Goal: Task Accomplishment & Management: Complete application form

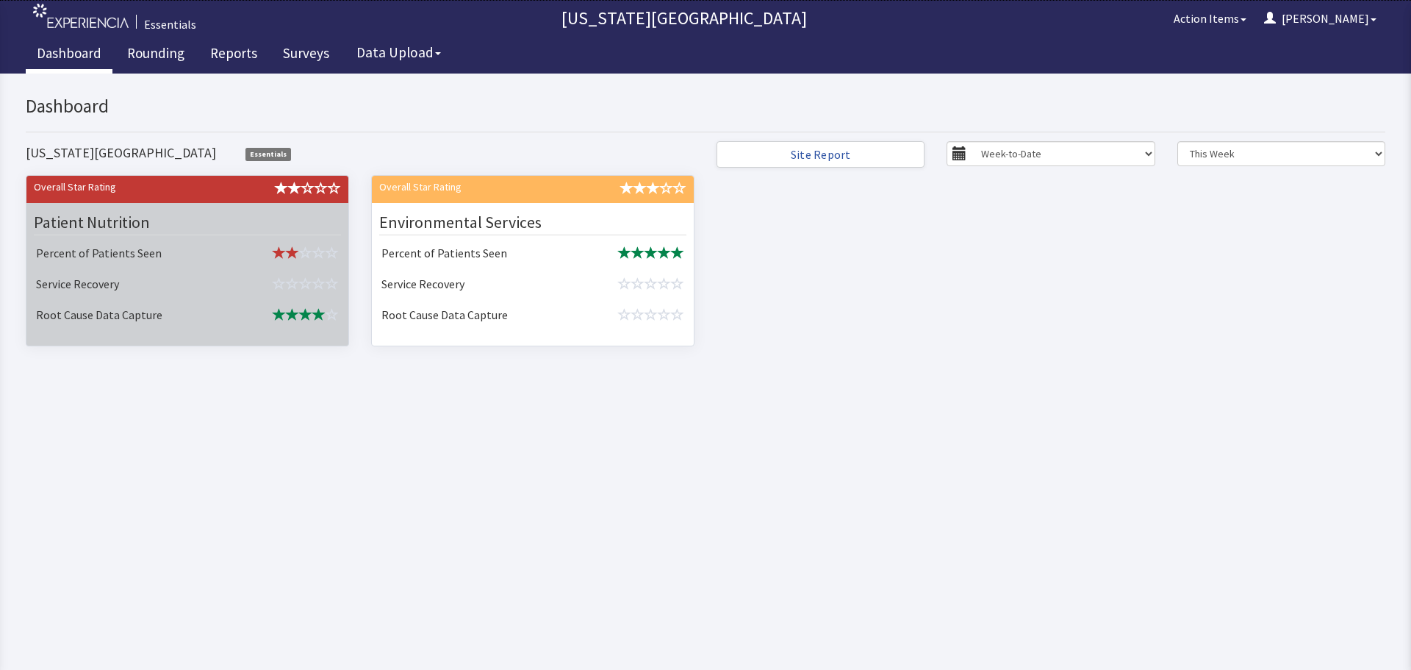
click at [199, 259] on td "Percent of Patients Seen" at bounding box center [130, 254] width 201 height 31
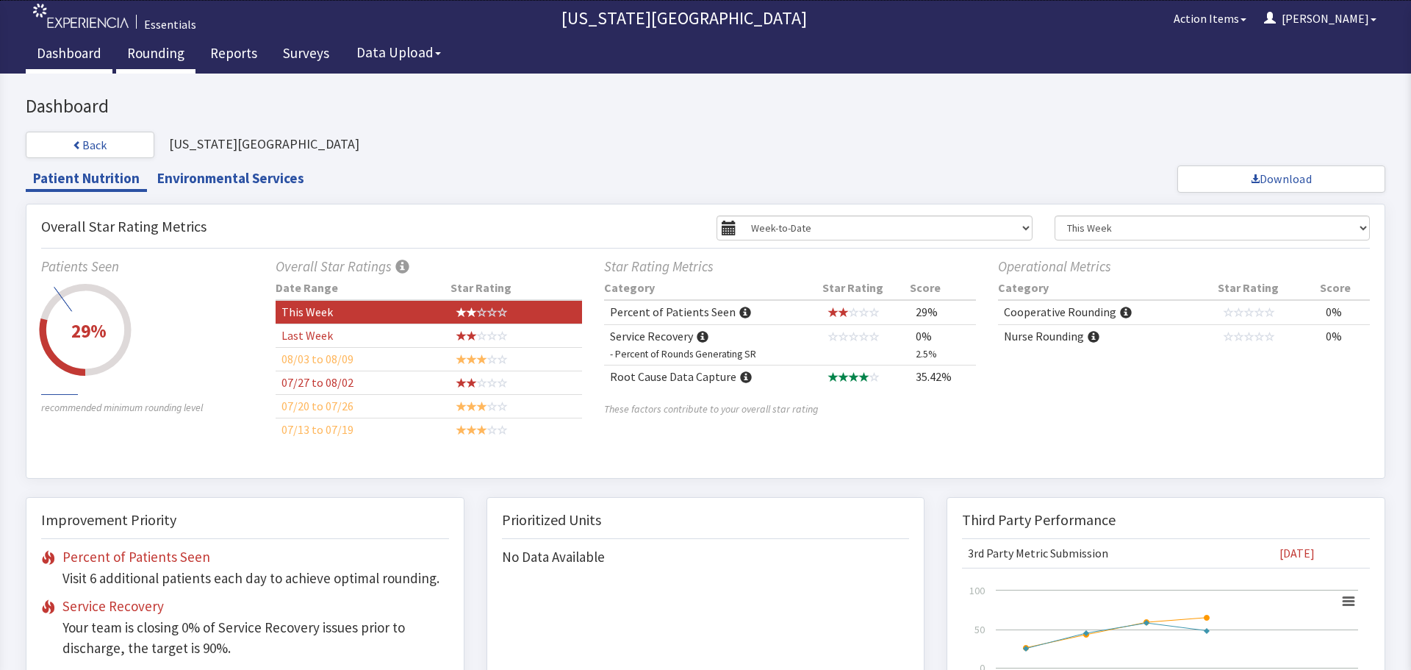
click at [154, 49] on link "Rounding" at bounding box center [155, 55] width 79 height 37
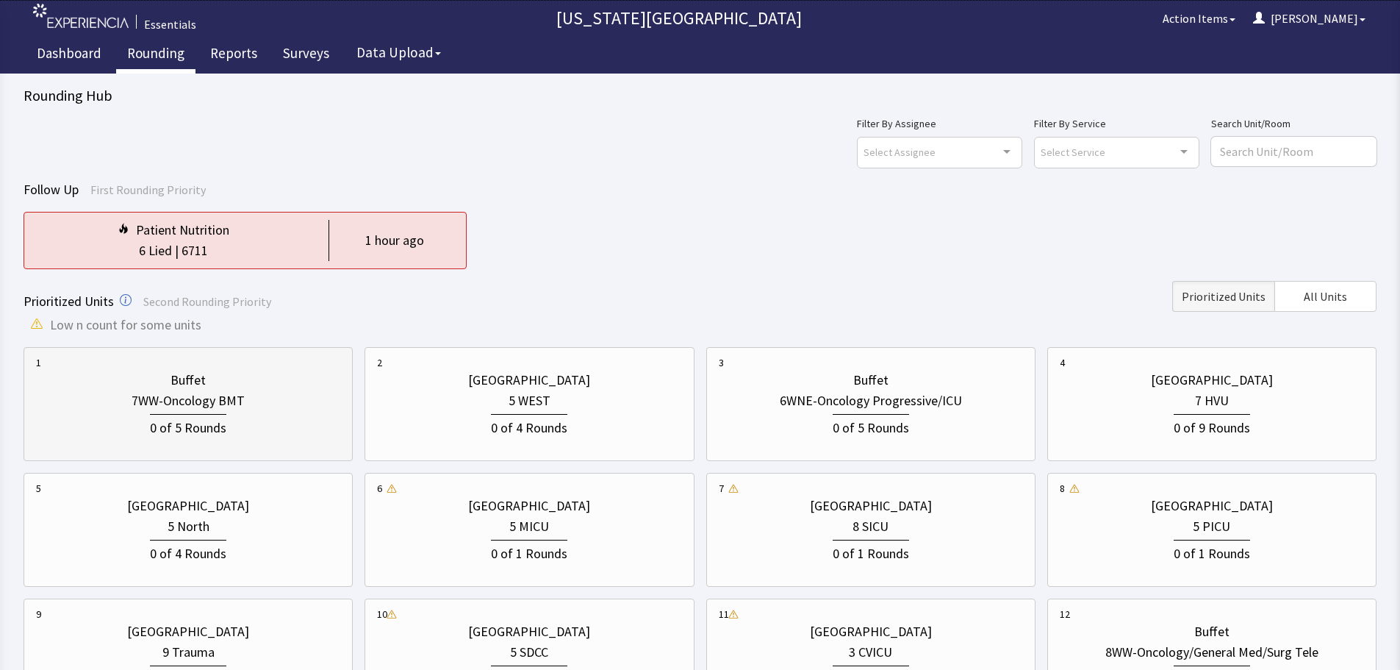
click at [318, 417] on div "0 of 5 Rounds" at bounding box center [188, 424] width 304 height 27
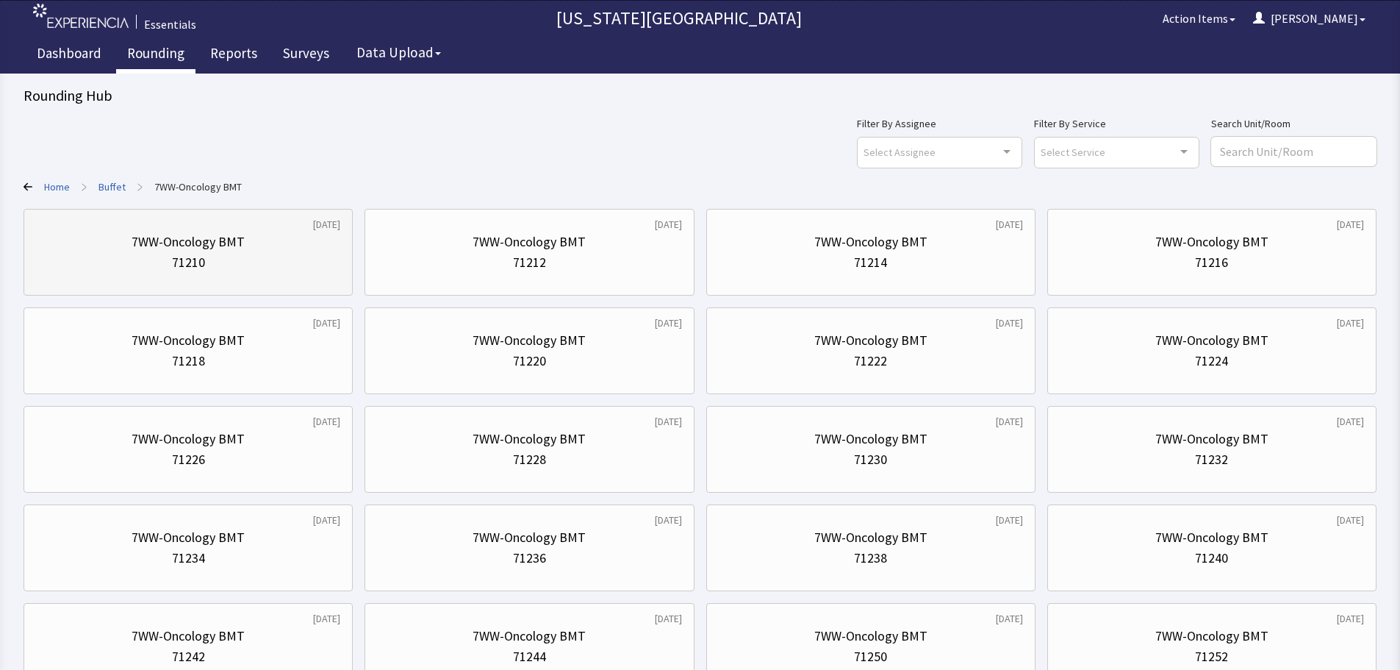
click at [263, 232] on div "7WW-Oncology BMT" at bounding box center [188, 242] width 304 height 21
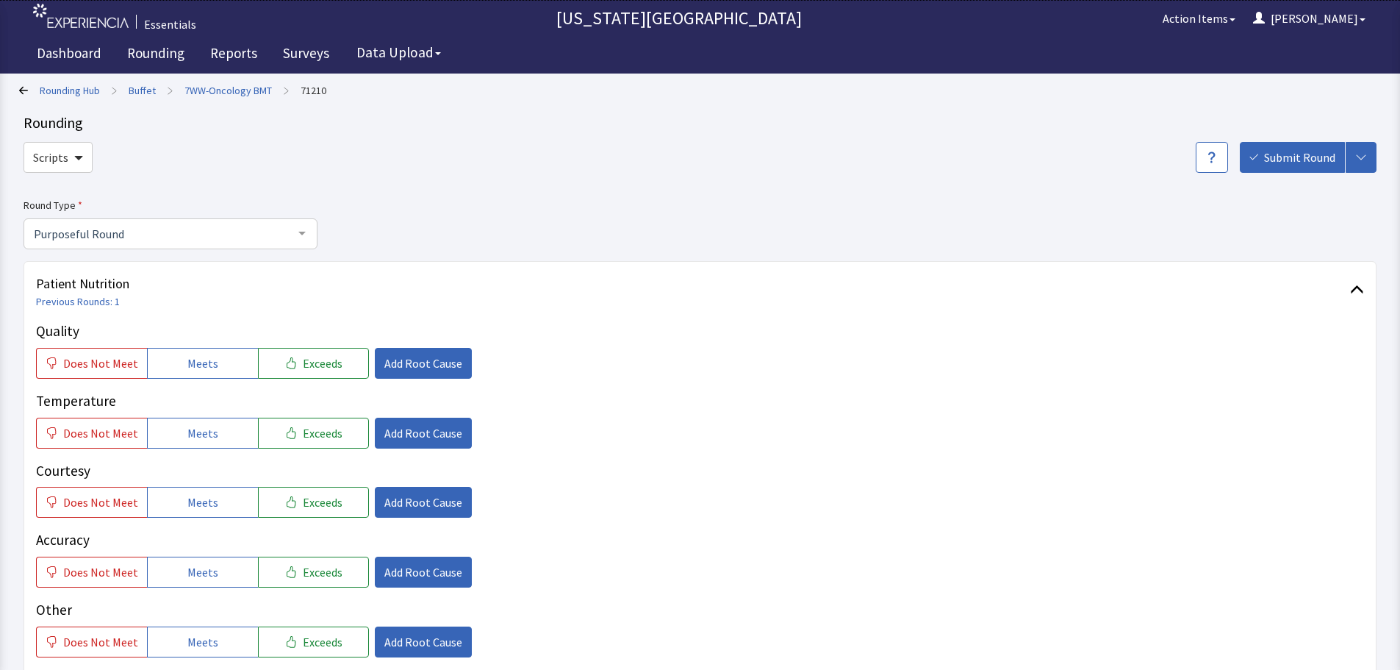
click at [231, 91] on link "7WW-Oncology BMT" at bounding box center [227, 90] width 87 height 15
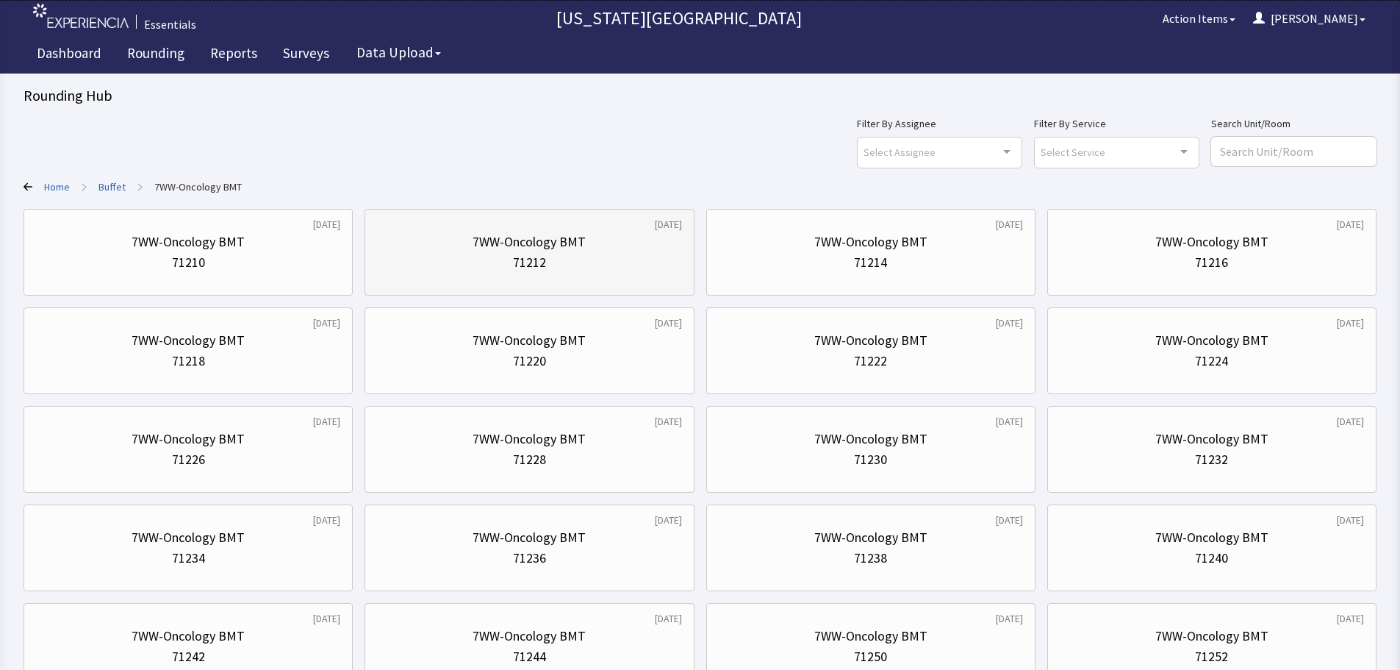
click at [505, 265] on div "71212" at bounding box center [529, 262] width 304 height 21
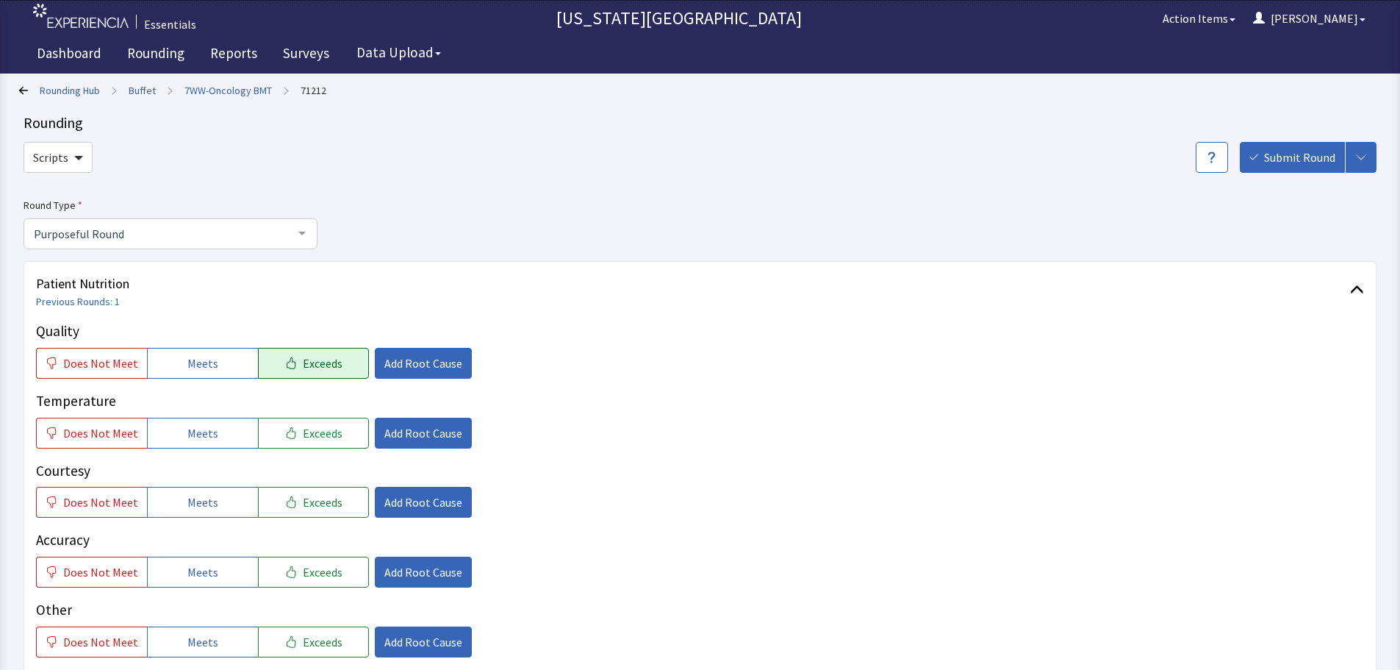
click at [320, 368] on span "Exceeds" at bounding box center [323, 363] width 40 height 18
click at [201, 428] on span "Meets" at bounding box center [202, 433] width 31 height 18
click at [287, 431] on icon "button" at bounding box center [291, 433] width 9 height 12
click at [198, 507] on span "Meets" at bounding box center [202, 502] width 31 height 18
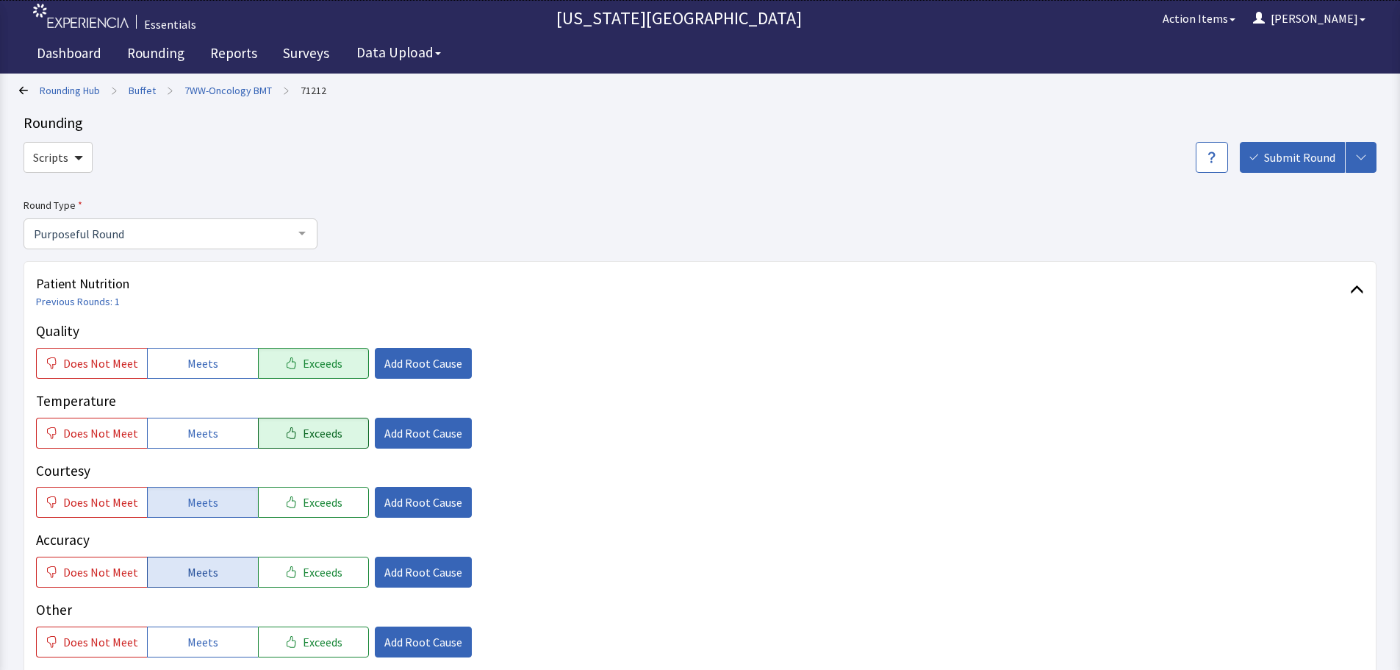
click at [202, 563] on span "Meets" at bounding box center [202, 572] width 31 height 18
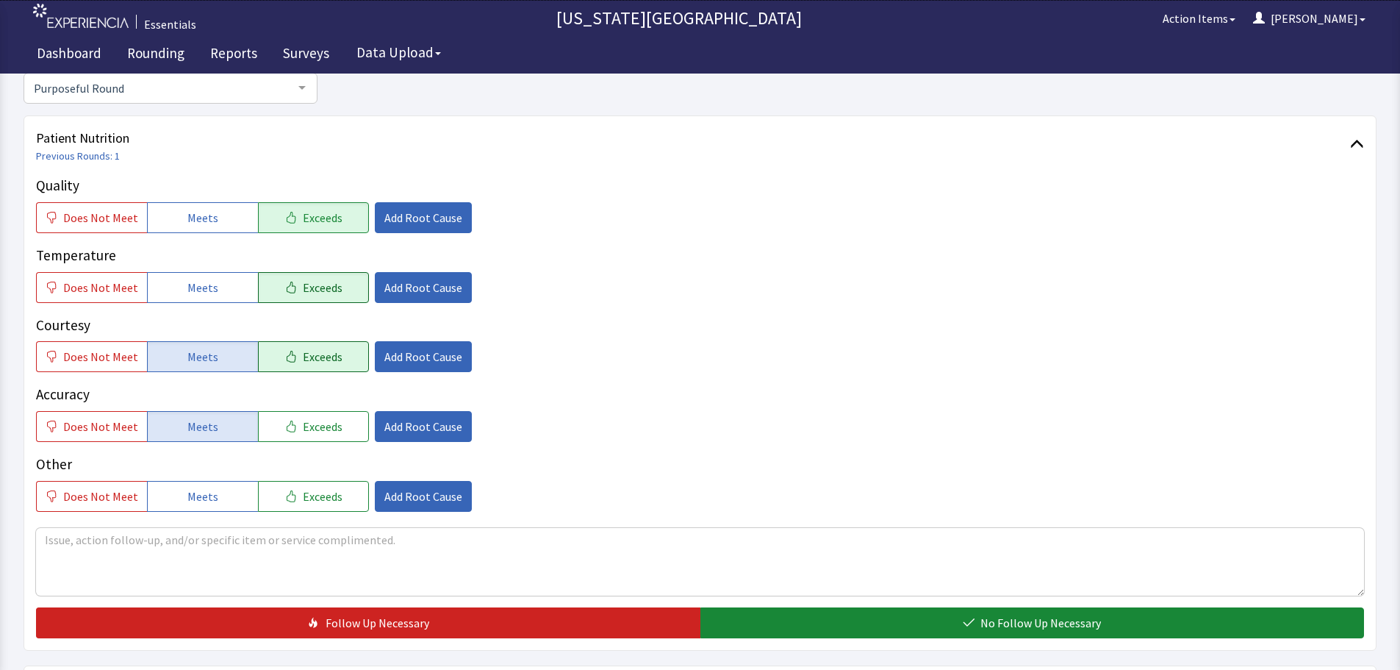
scroll to position [147, 0]
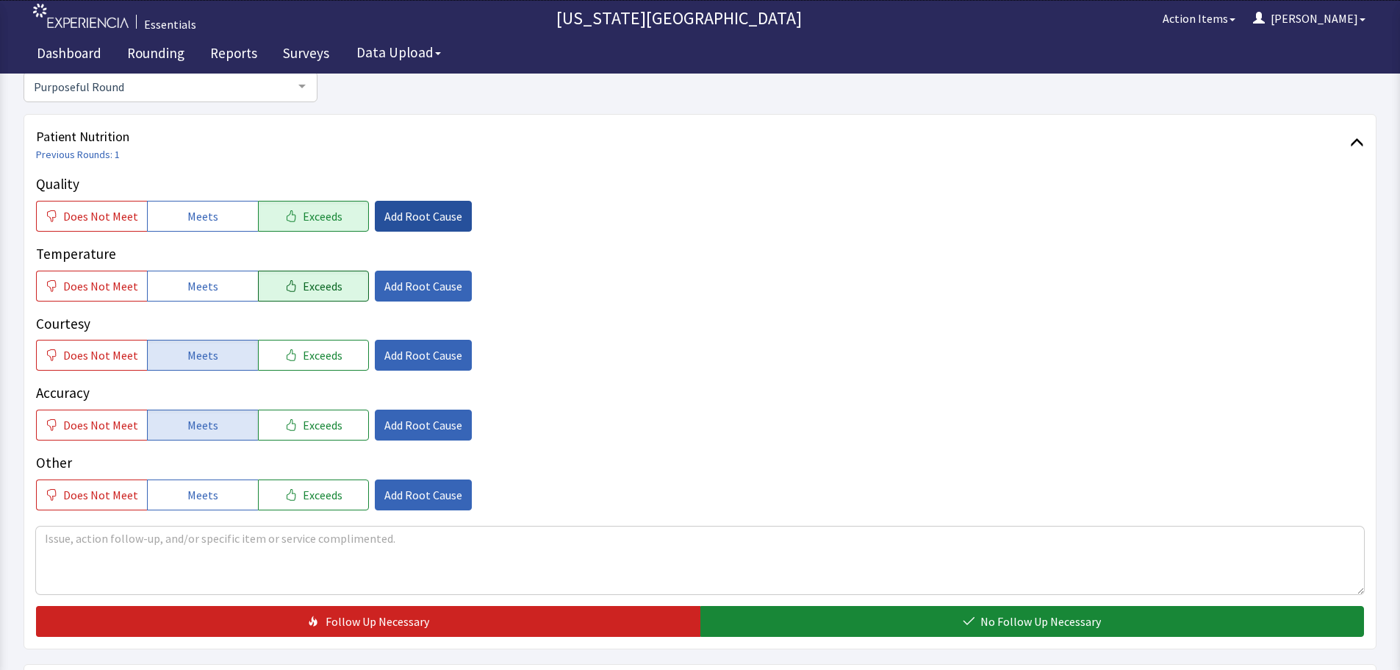
click at [401, 222] on span "Add Root Cause" at bounding box center [423, 216] width 78 height 18
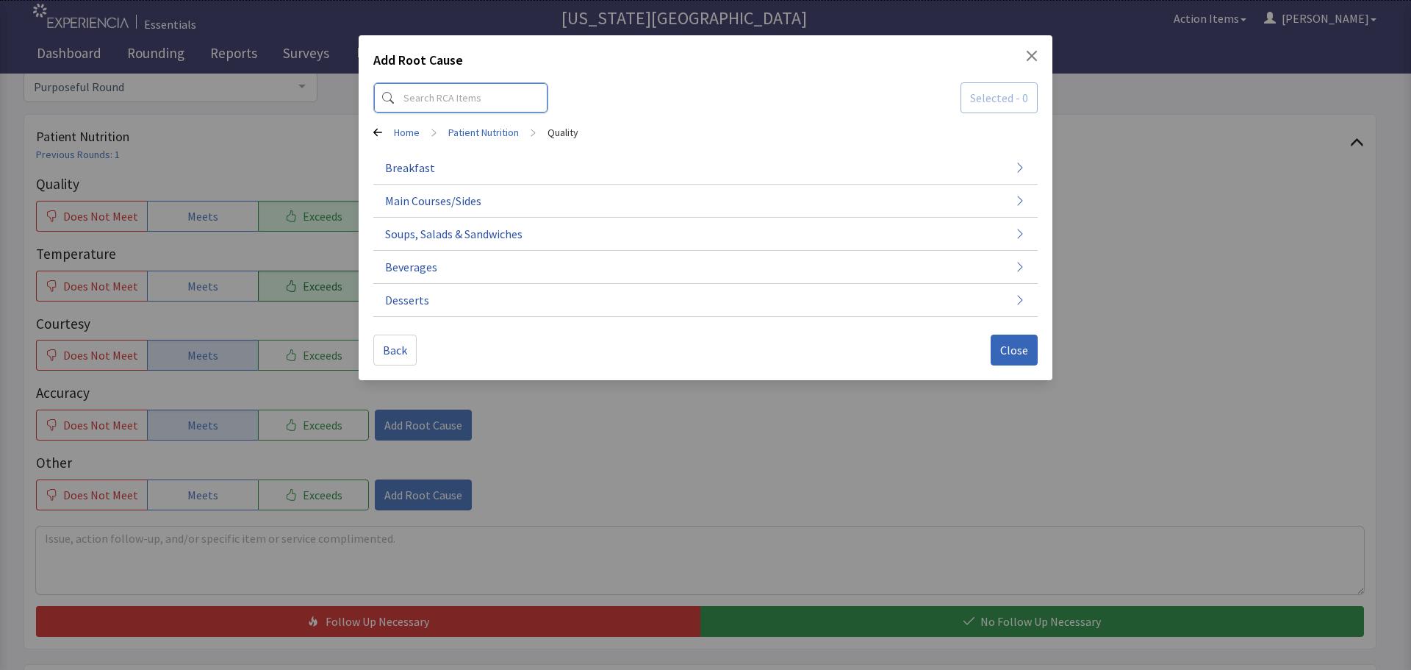
click at [430, 93] on input at bounding box center [460, 97] width 175 height 31
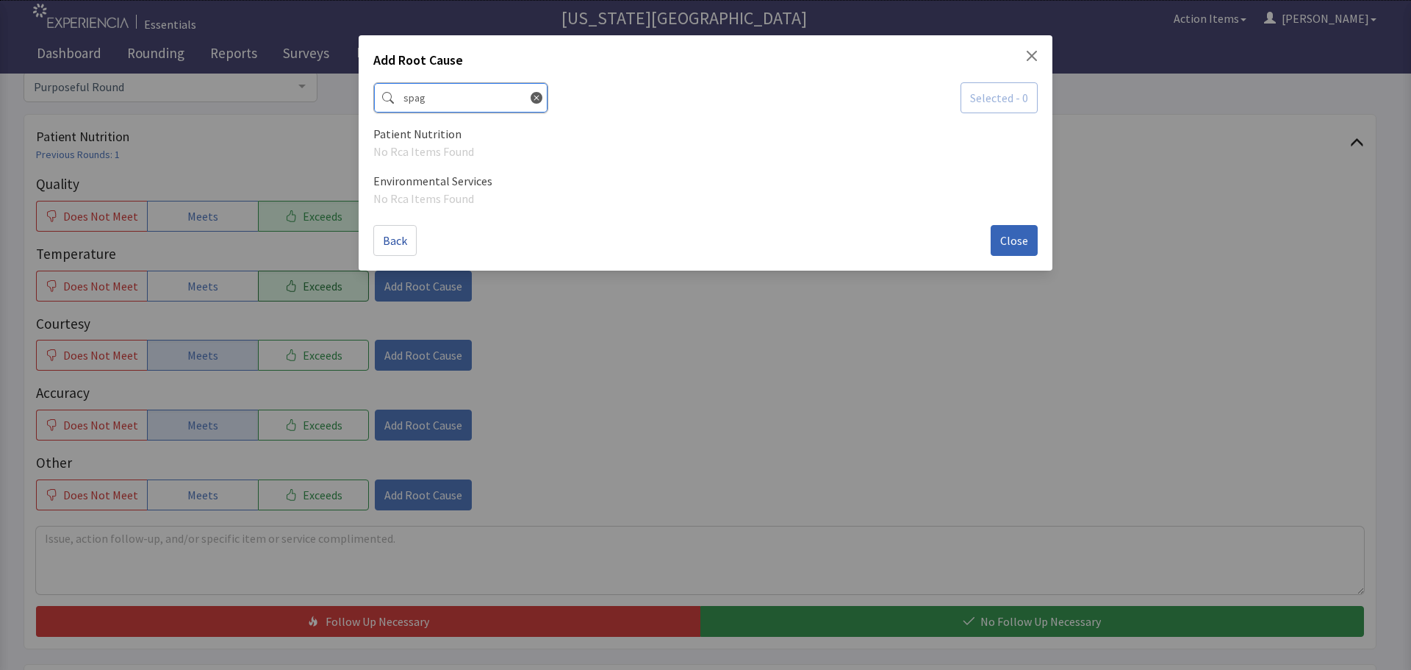
type input "spag"
click at [531, 98] on icon at bounding box center [537, 98] width 12 height 12
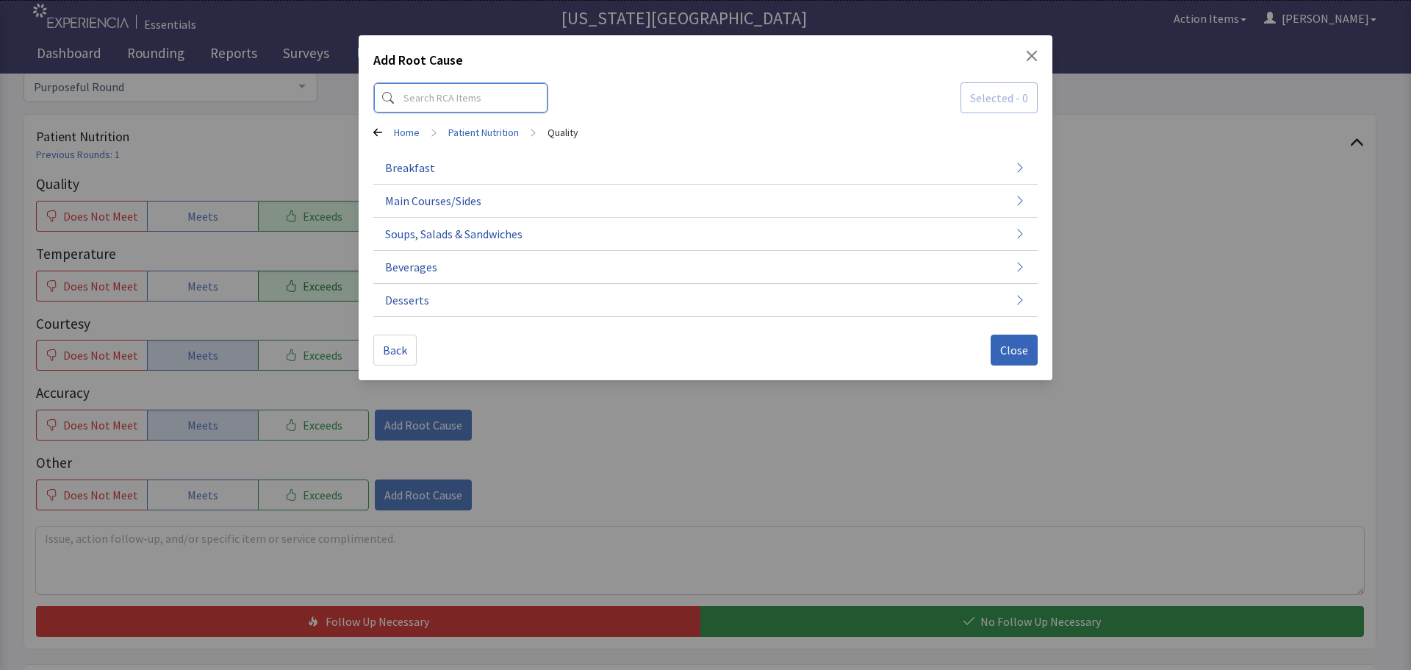
click at [460, 99] on input at bounding box center [460, 97] width 175 height 31
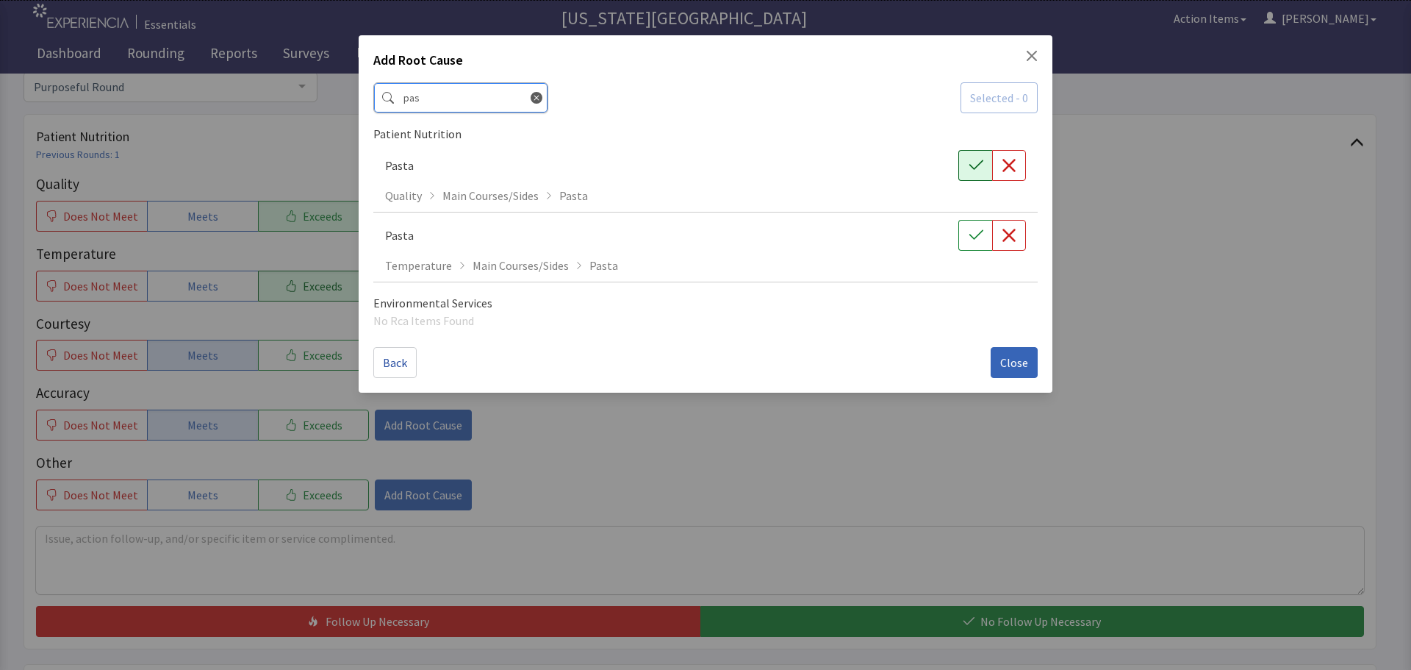
type input "pas"
click at [964, 165] on button "button" at bounding box center [975, 165] width 34 height 31
click at [969, 231] on icon "button" at bounding box center [976, 235] width 15 height 15
click at [1000, 341] on div "Back Close" at bounding box center [705, 356] width 664 height 43
click at [1001, 364] on span "Close" at bounding box center [1014, 363] width 28 height 18
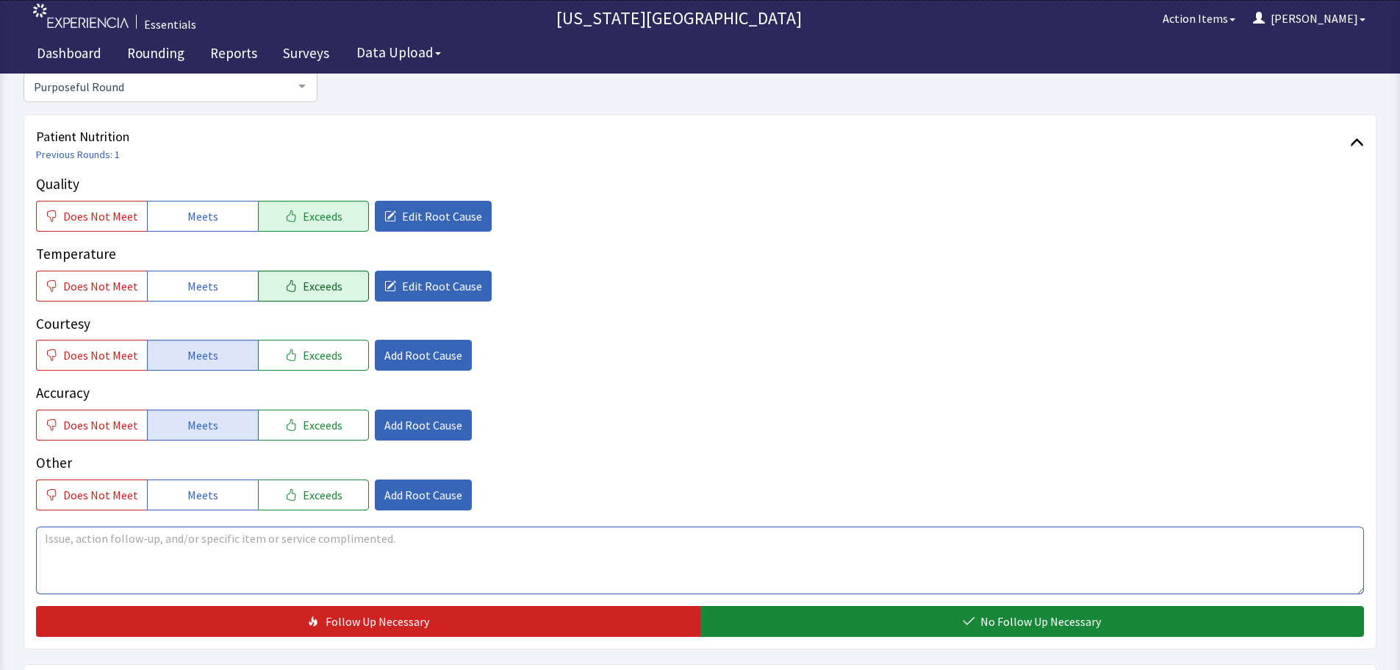
click at [317, 559] on textarea at bounding box center [700, 560] width 1328 height 68
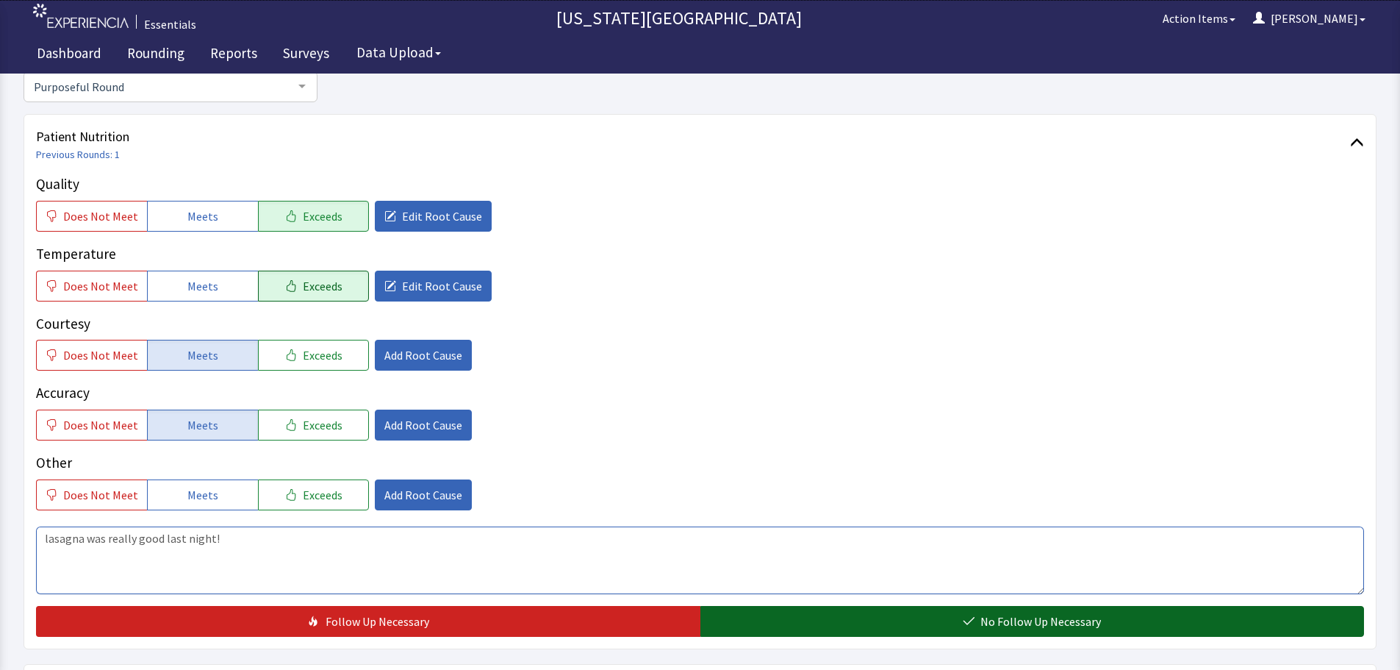
type textarea "lasagna was really good last night!"
click at [1032, 616] on span "No Follow Up Necessary" at bounding box center [1040, 621] width 121 height 18
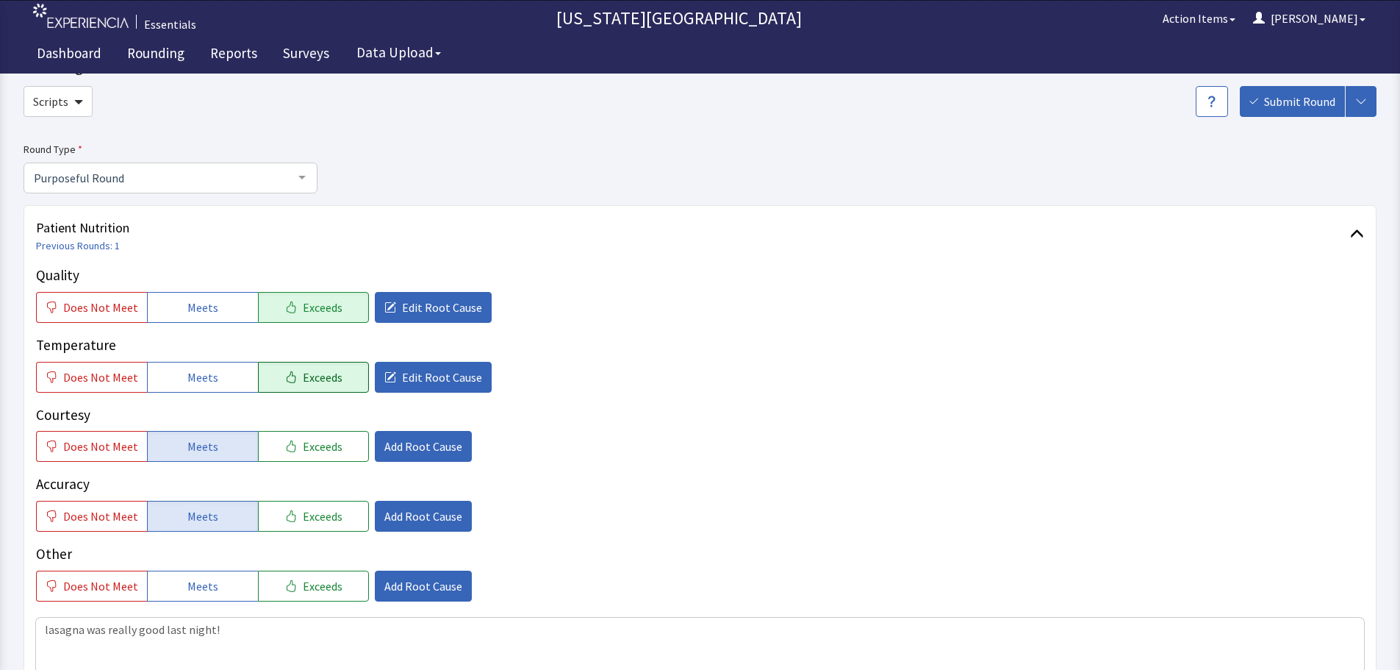
scroll to position [0, 0]
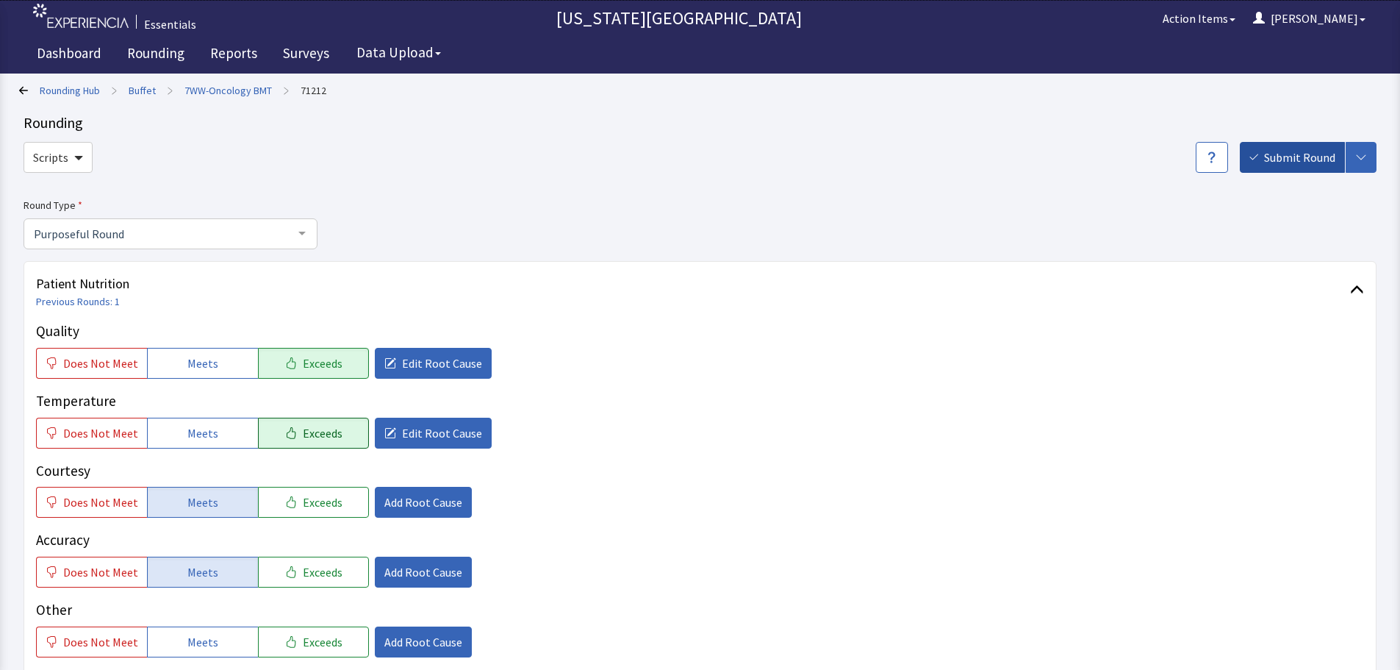
click at [1300, 145] on button "Submit Round" at bounding box center [1292, 157] width 105 height 31
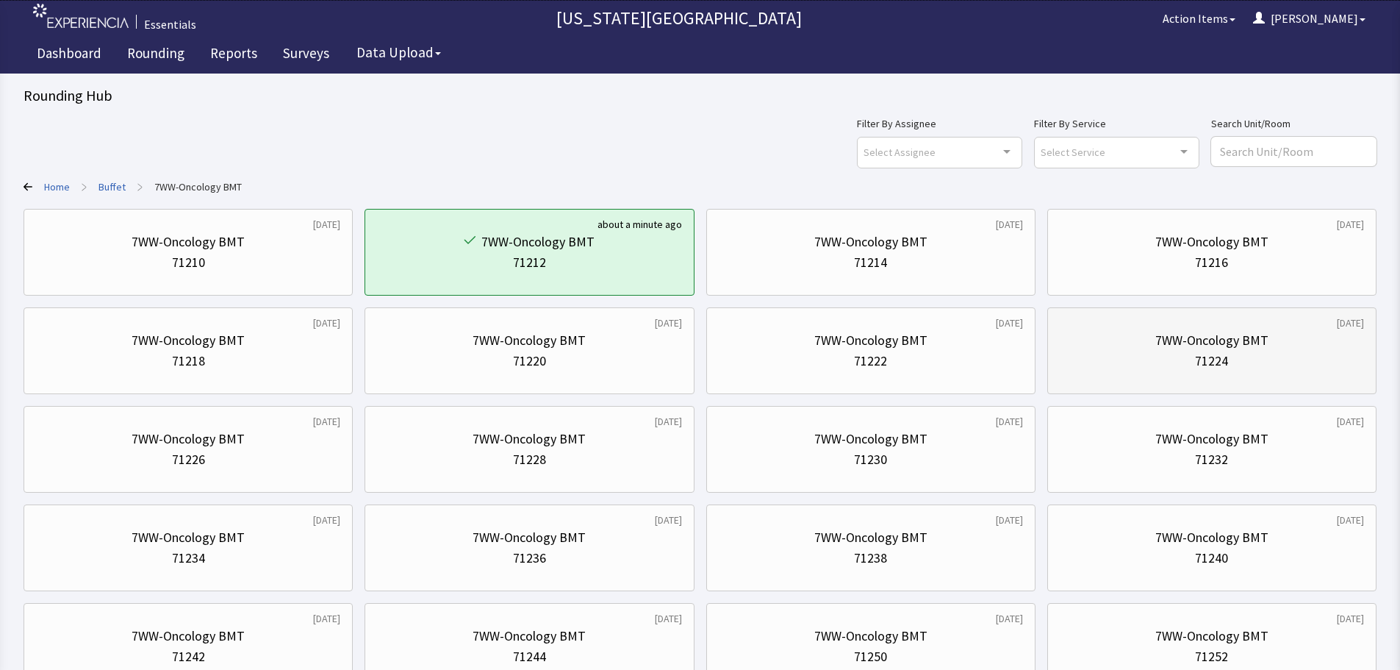
drag, startPoint x: 1219, startPoint y: 357, endPoint x: 1208, endPoint y: 364, distance: 12.2
click at [1219, 357] on div "71224" at bounding box center [1211, 361] width 33 height 21
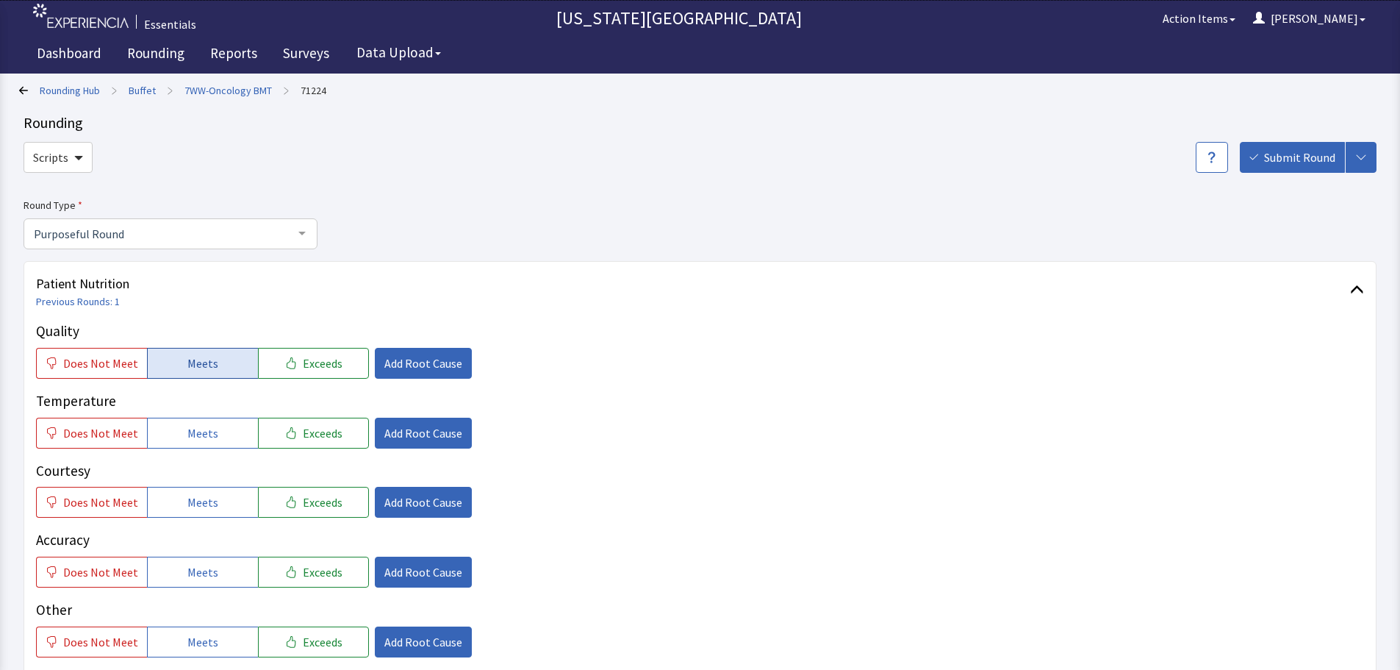
click at [208, 362] on span "Meets" at bounding box center [202, 363] width 31 height 18
click at [212, 411] on p "Temperature" at bounding box center [700, 400] width 1328 height 21
click at [203, 436] on span "Meets" at bounding box center [202, 433] width 31 height 18
click at [202, 497] on span "Meets" at bounding box center [202, 502] width 31 height 18
click at [209, 551] on p "Accuracy" at bounding box center [700, 539] width 1328 height 21
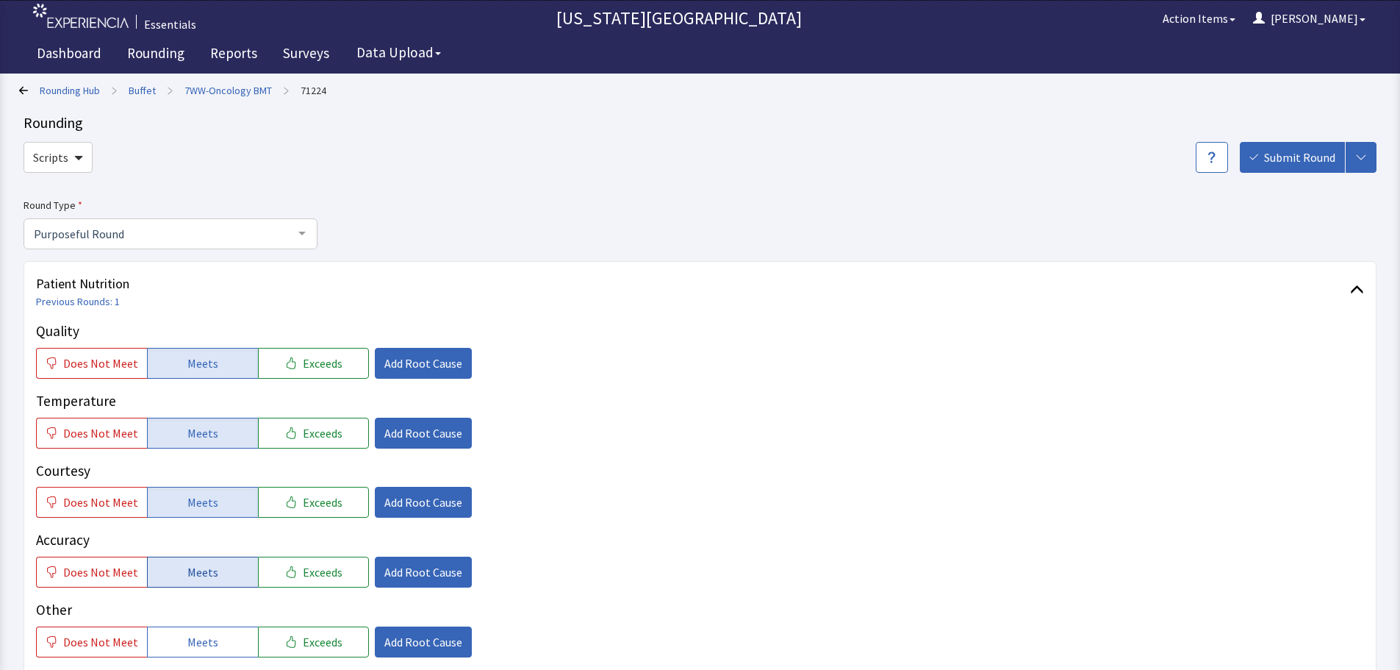
click at [202, 566] on span "Meets" at bounding box center [202, 572] width 31 height 18
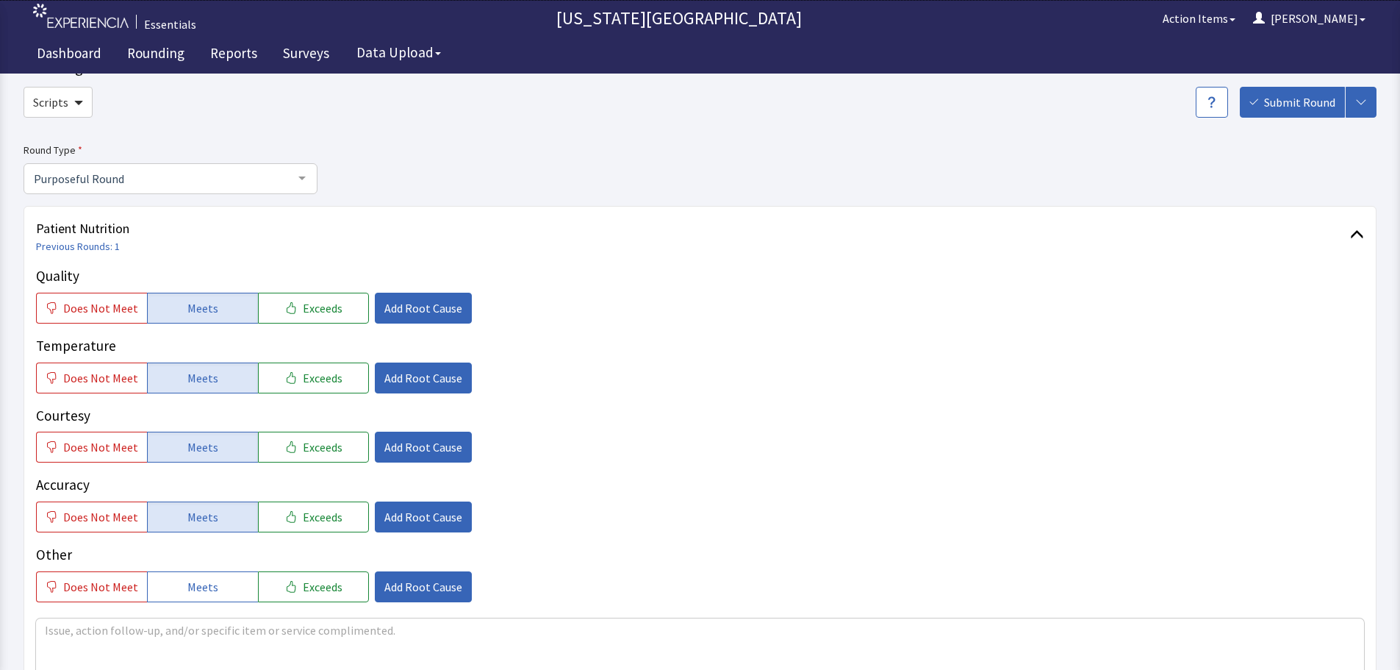
scroll to position [147, 0]
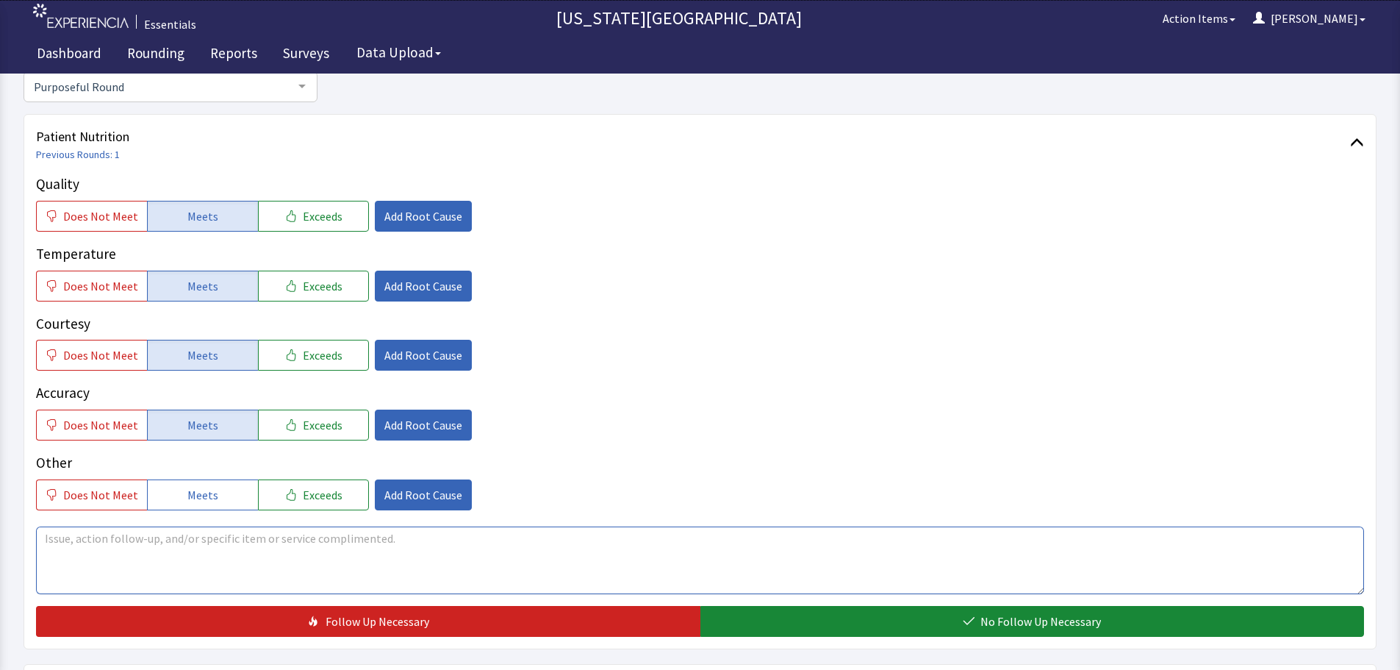
click at [528, 568] on textarea at bounding box center [700, 560] width 1328 height 68
type textarea "patient happy we allow guest trays so his wife can eat with him."
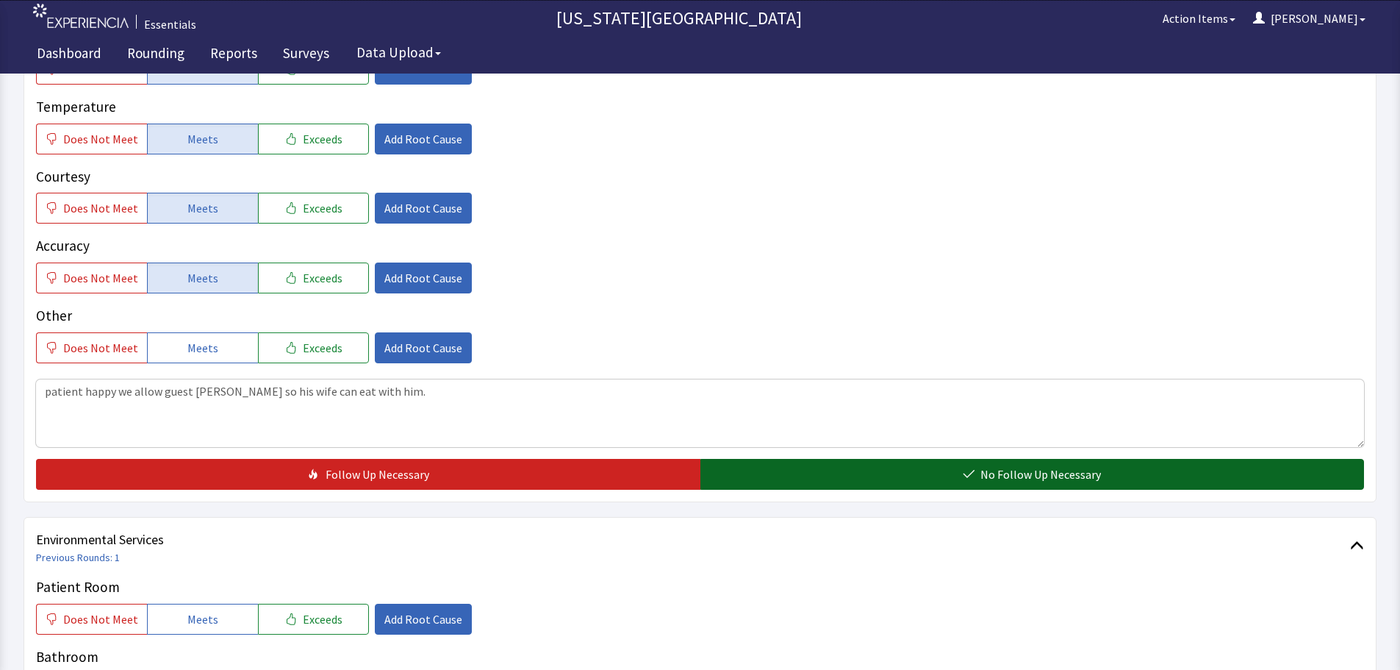
click at [1069, 476] on span "No Follow Up Necessary" at bounding box center [1040, 474] width 121 height 18
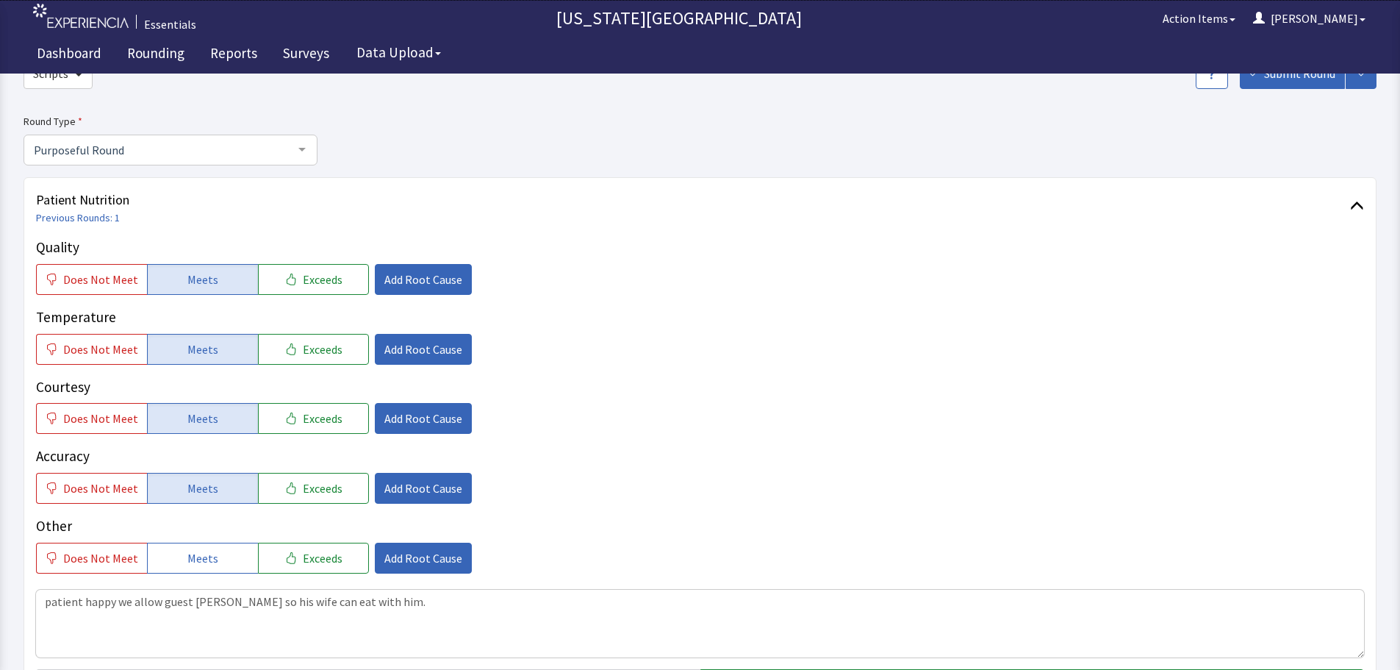
scroll to position [0, 0]
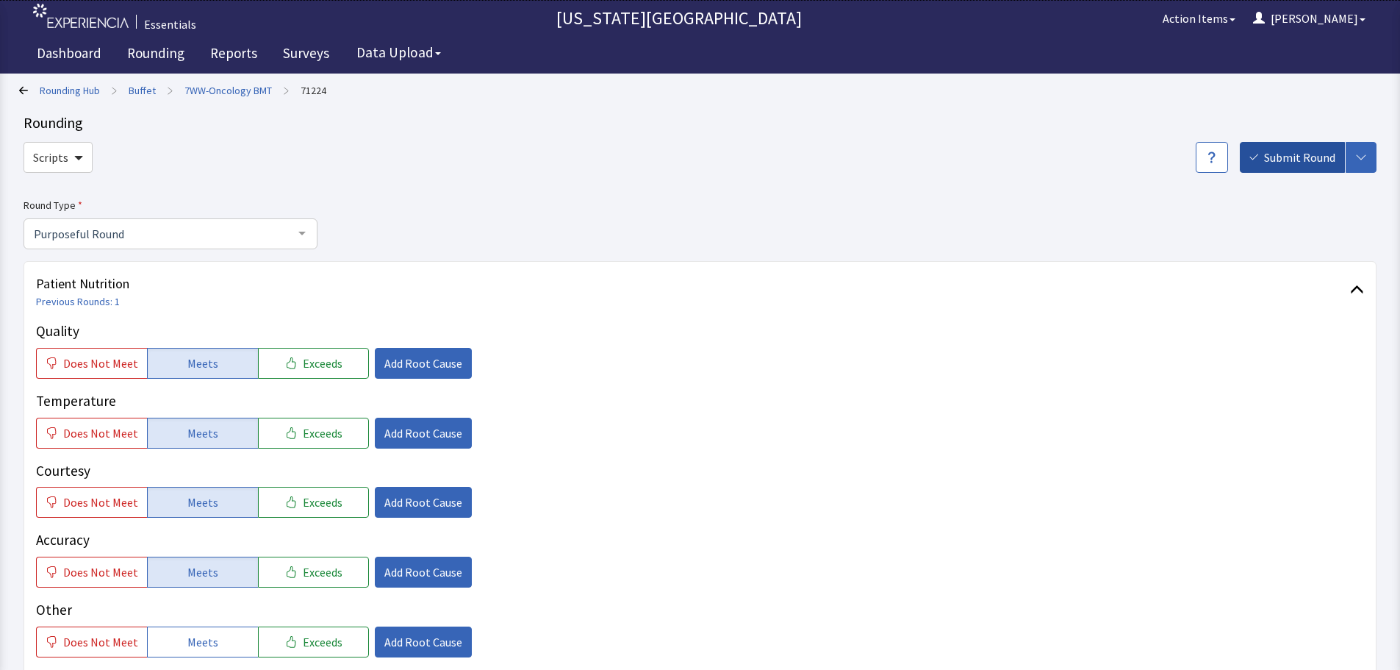
click at [1313, 150] on span "Submit Round" at bounding box center [1299, 157] width 71 height 18
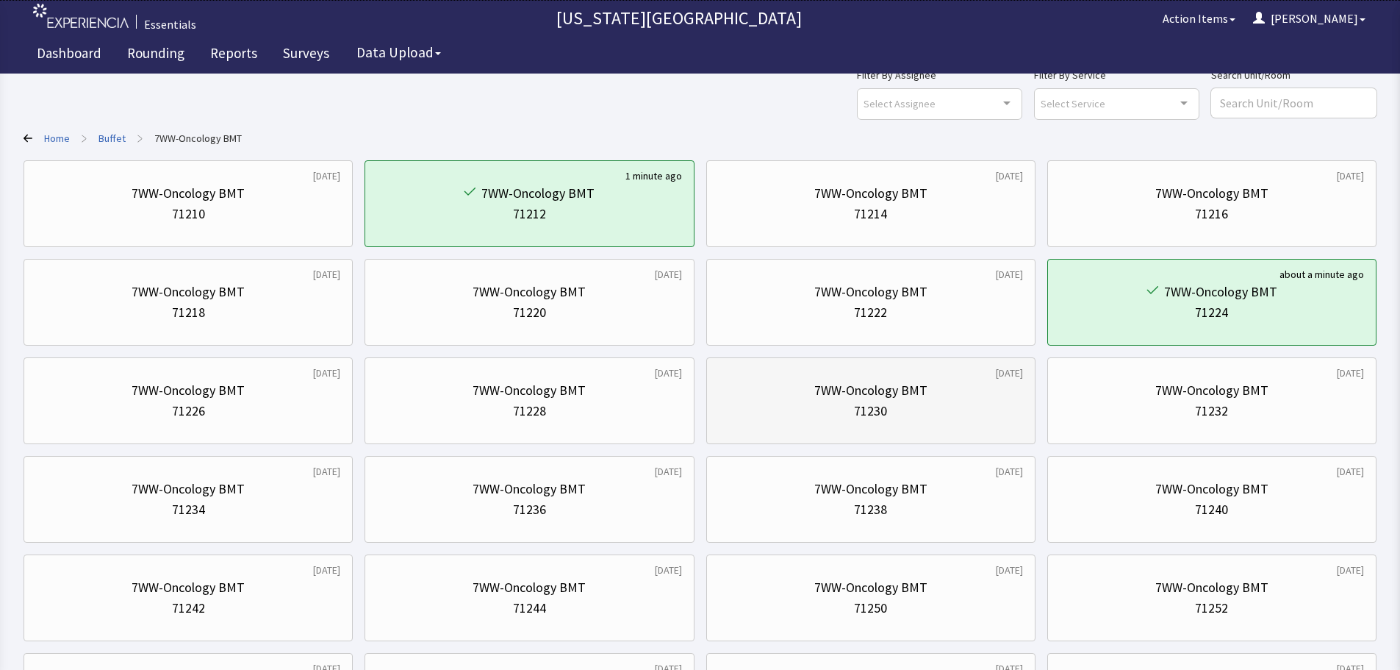
scroll to position [73, 0]
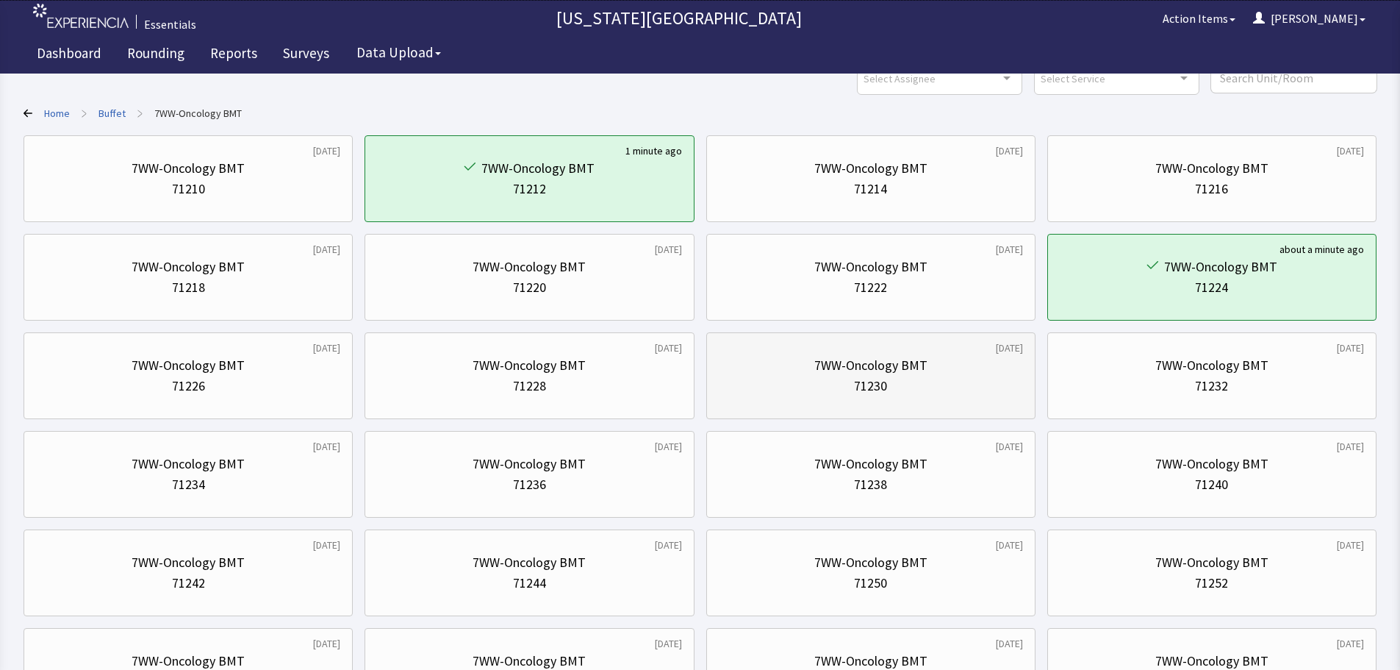
click at [856, 376] on div "71230" at bounding box center [870, 386] width 33 height 21
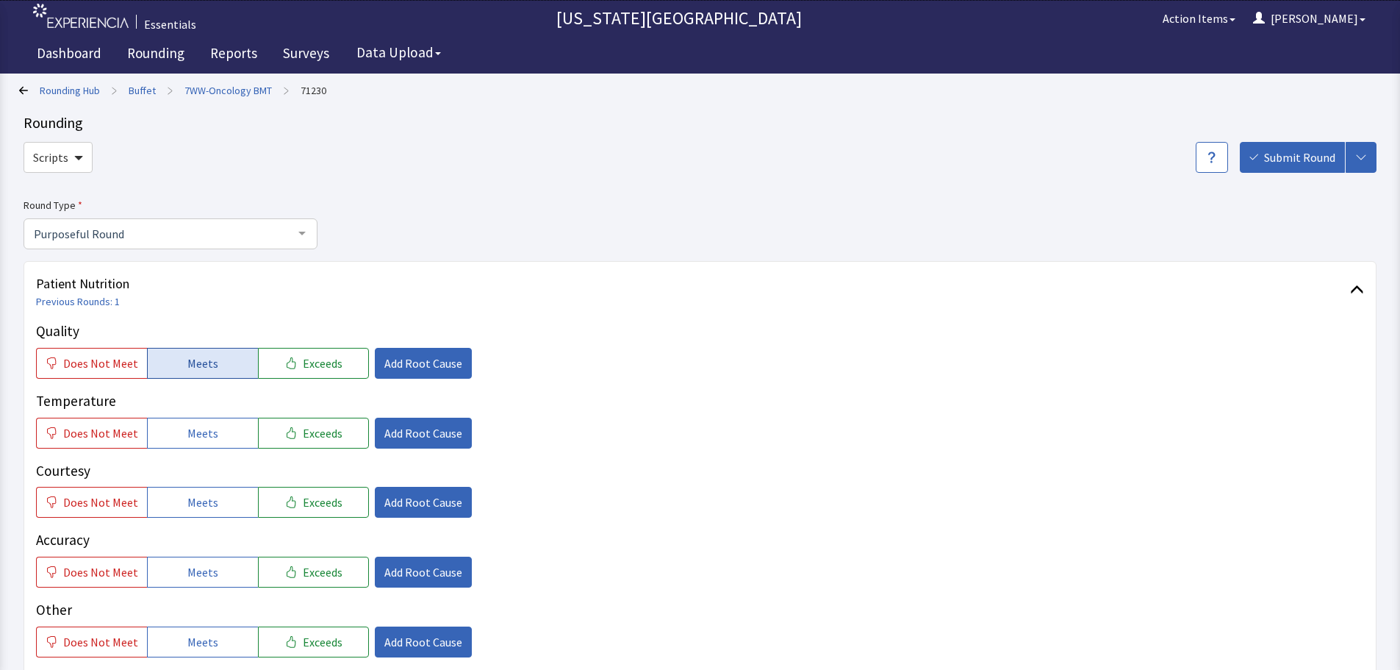
click at [228, 359] on button "Meets" at bounding box center [202, 363] width 111 height 31
click at [213, 437] on button "Meets" at bounding box center [202, 432] width 111 height 31
click at [205, 503] on span "Meets" at bounding box center [202, 502] width 31 height 18
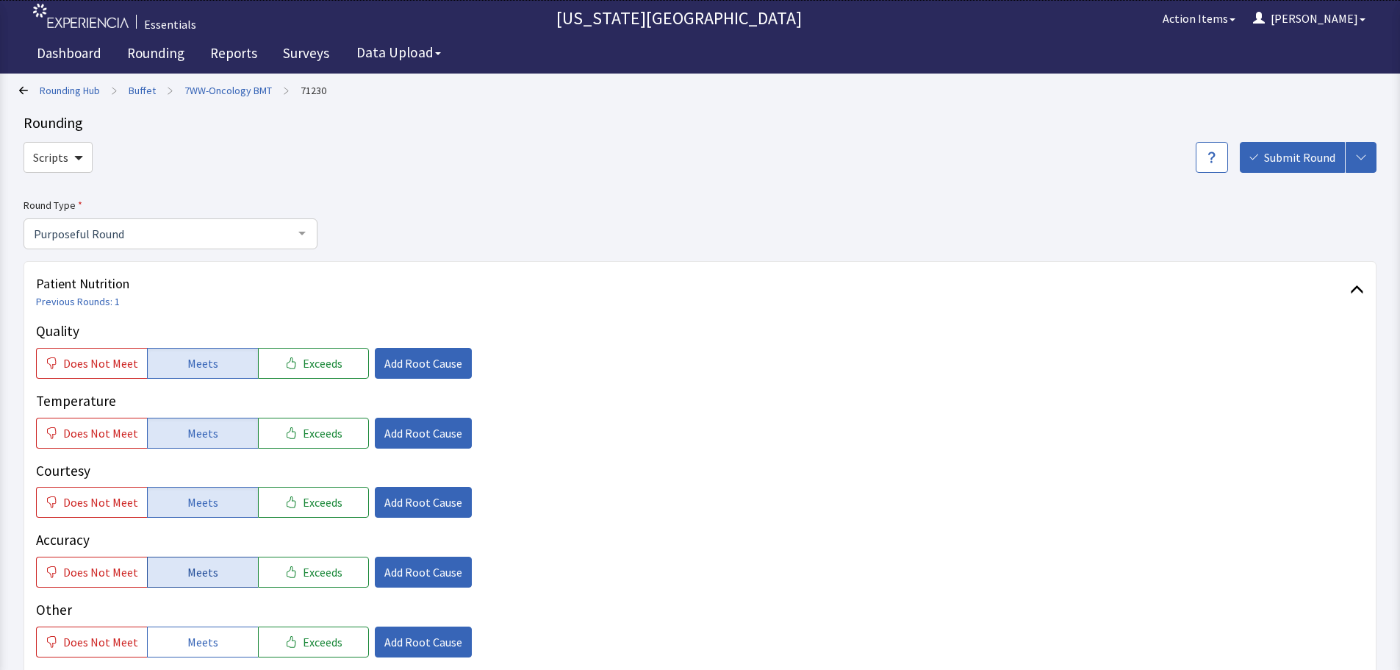
click at [216, 561] on button "Meets" at bounding box center [202, 571] width 111 height 31
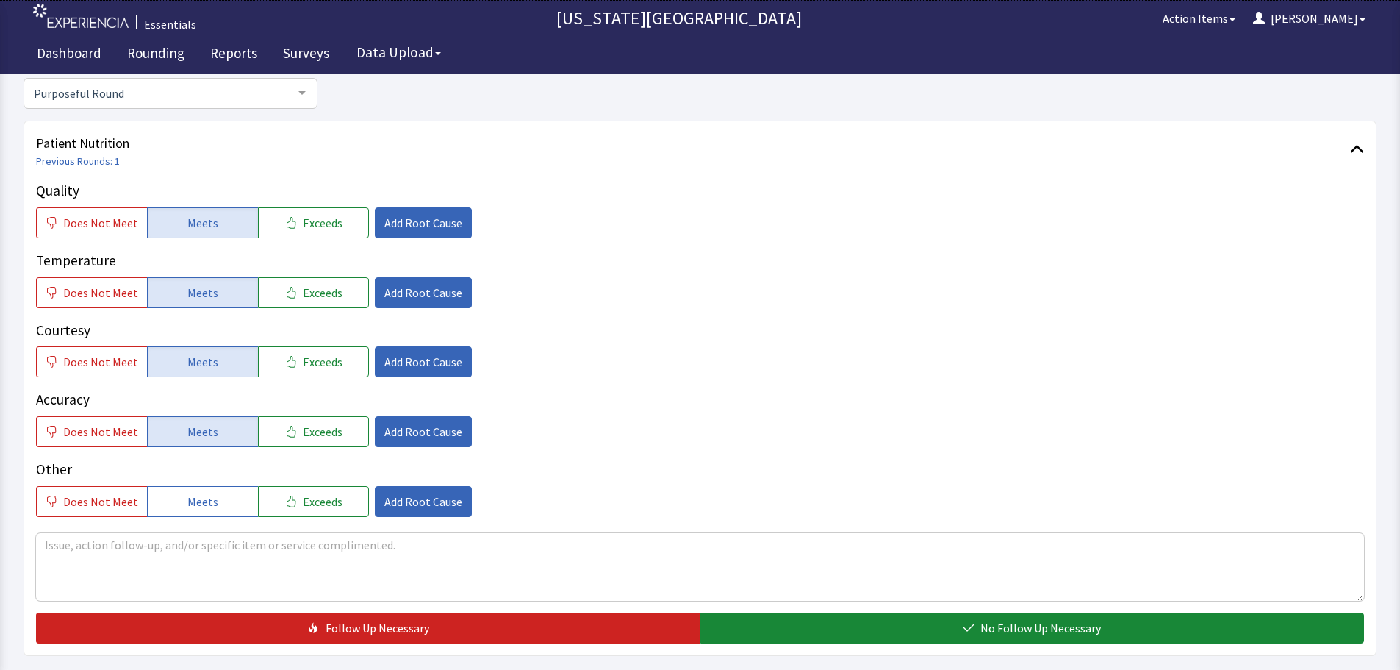
scroll to position [147, 0]
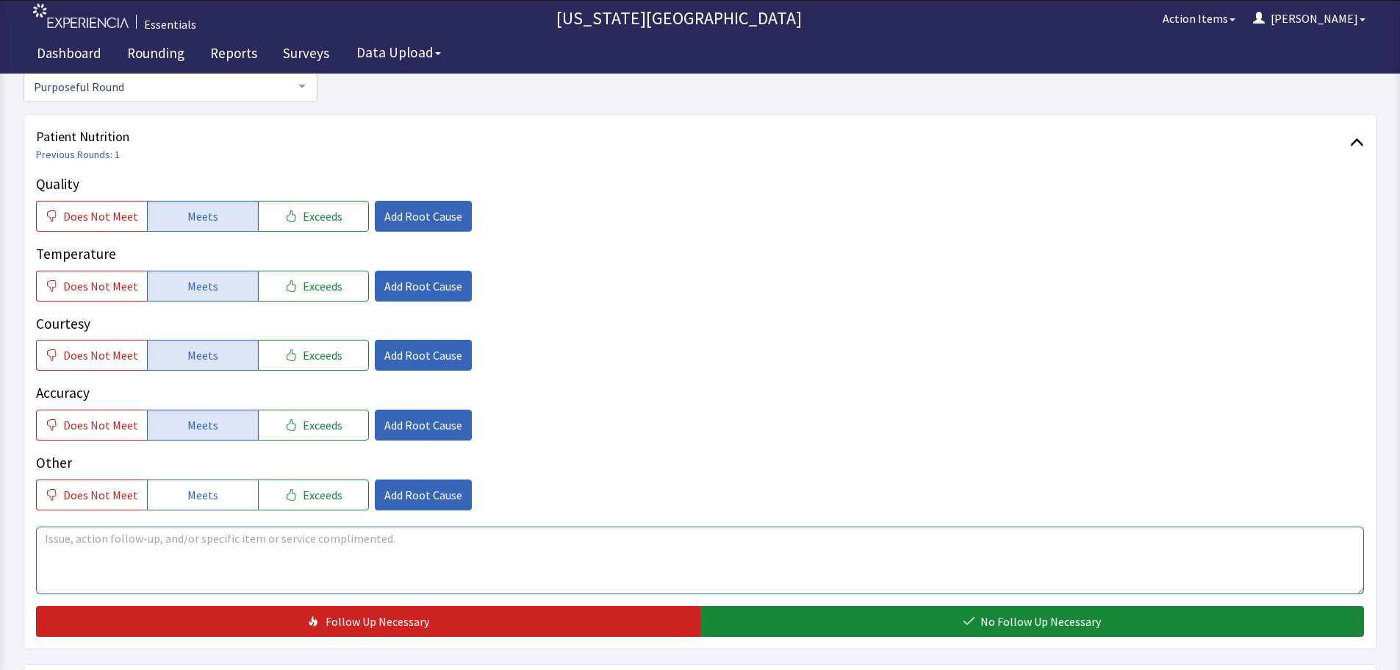
click at [450, 547] on textarea at bounding box center [700, 560] width 1328 height 68
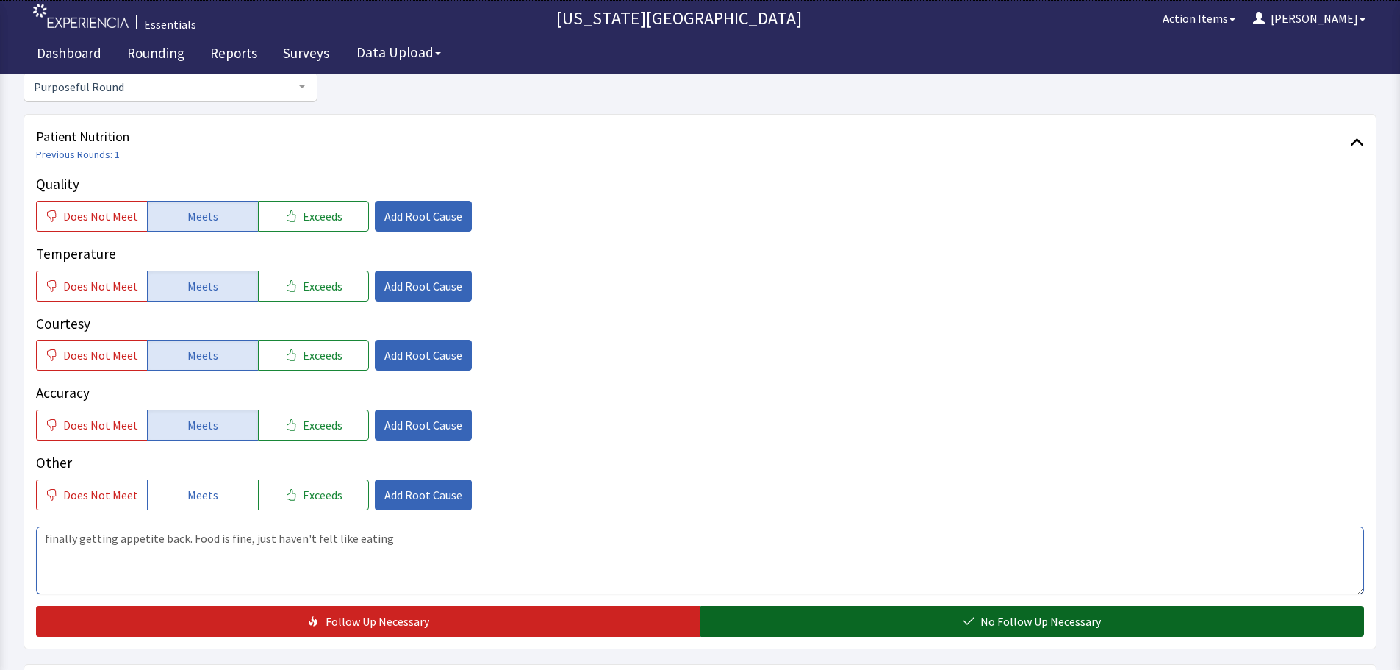
type textarea "finally getting appetite back. Food is fine, just haven't felt like eating"
click at [963, 628] on button "No Follow Up Necessary" at bounding box center [1032, 621] width 664 height 31
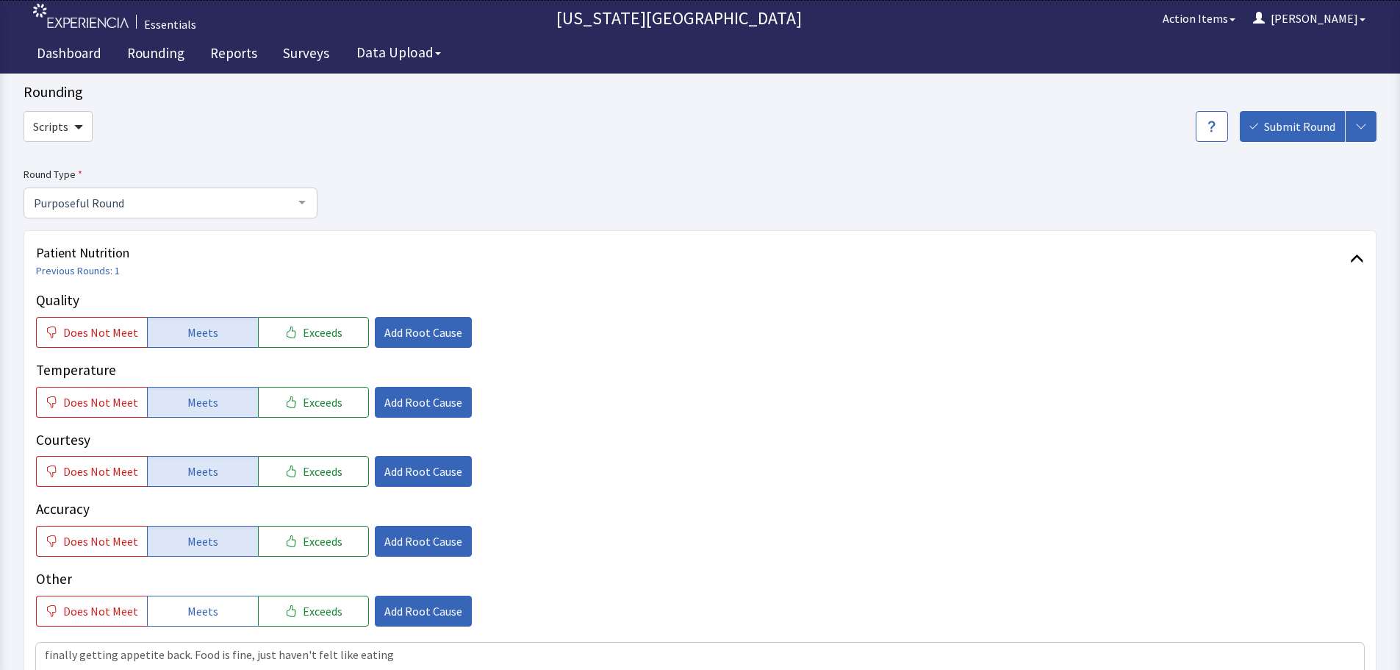
scroll to position [0, 0]
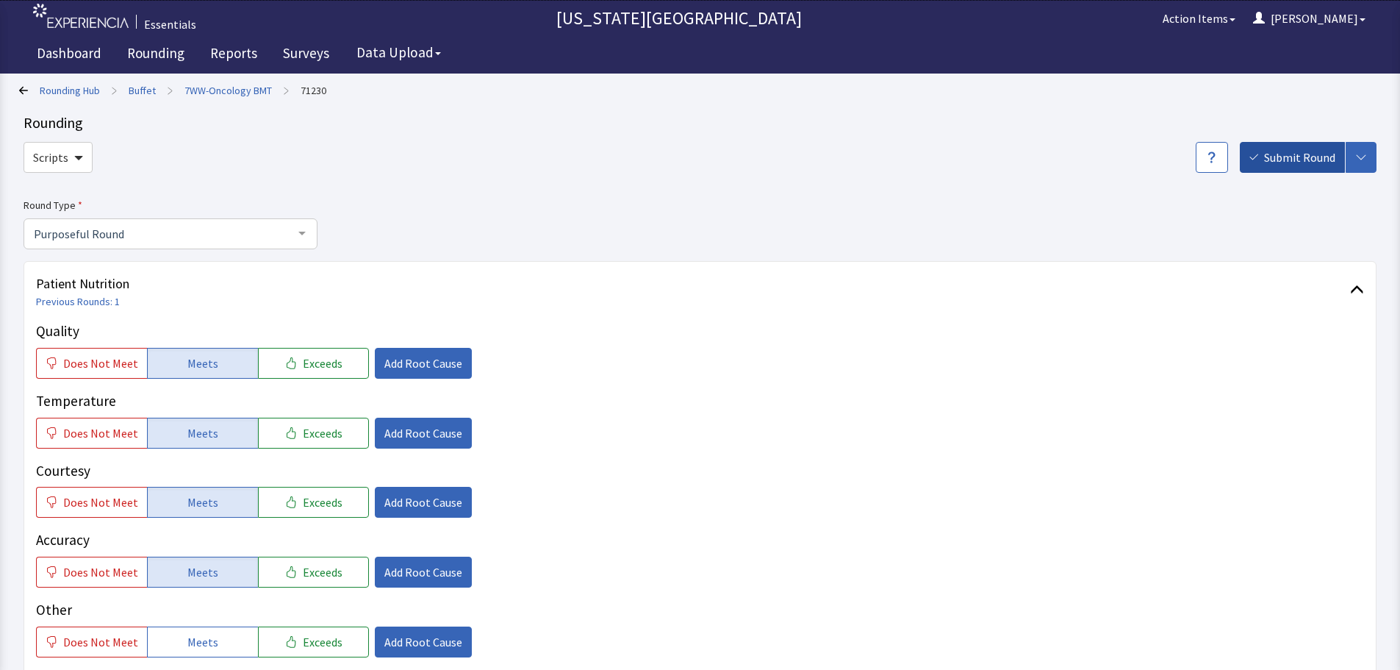
click at [1291, 162] on span "Submit Round" at bounding box center [1299, 157] width 71 height 18
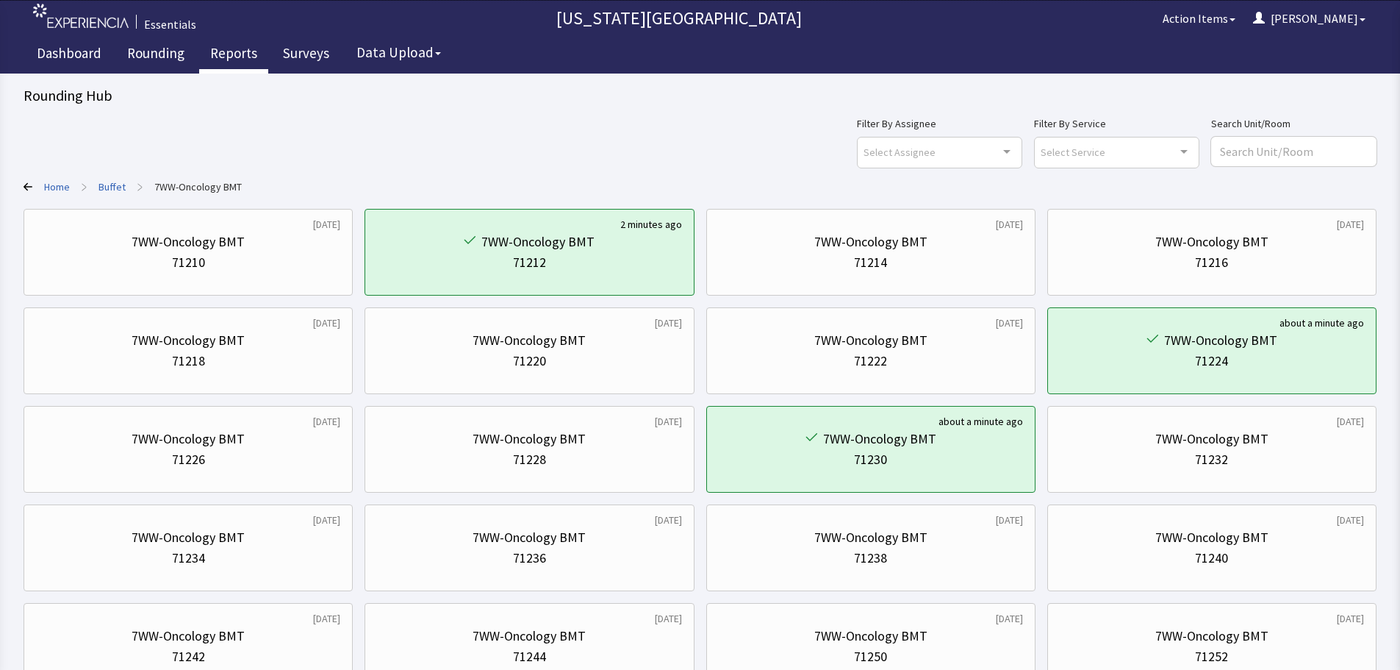
click at [243, 56] on link "Reports" at bounding box center [233, 55] width 69 height 37
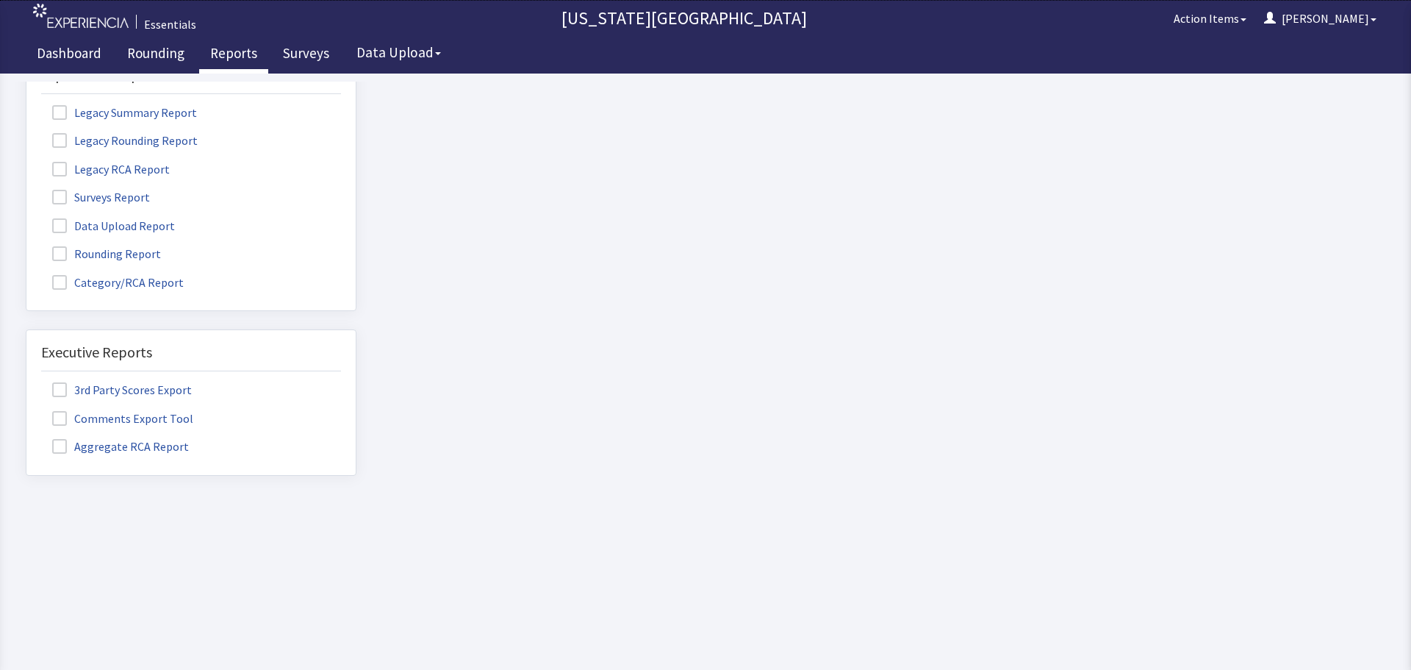
scroll to position [83, 0]
click at [60, 246] on span at bounding box center [59, 253] width 15 height 15
click at [26, 245] on input "Rounding Report" at bounding box center [26, 245] width 0 height 0
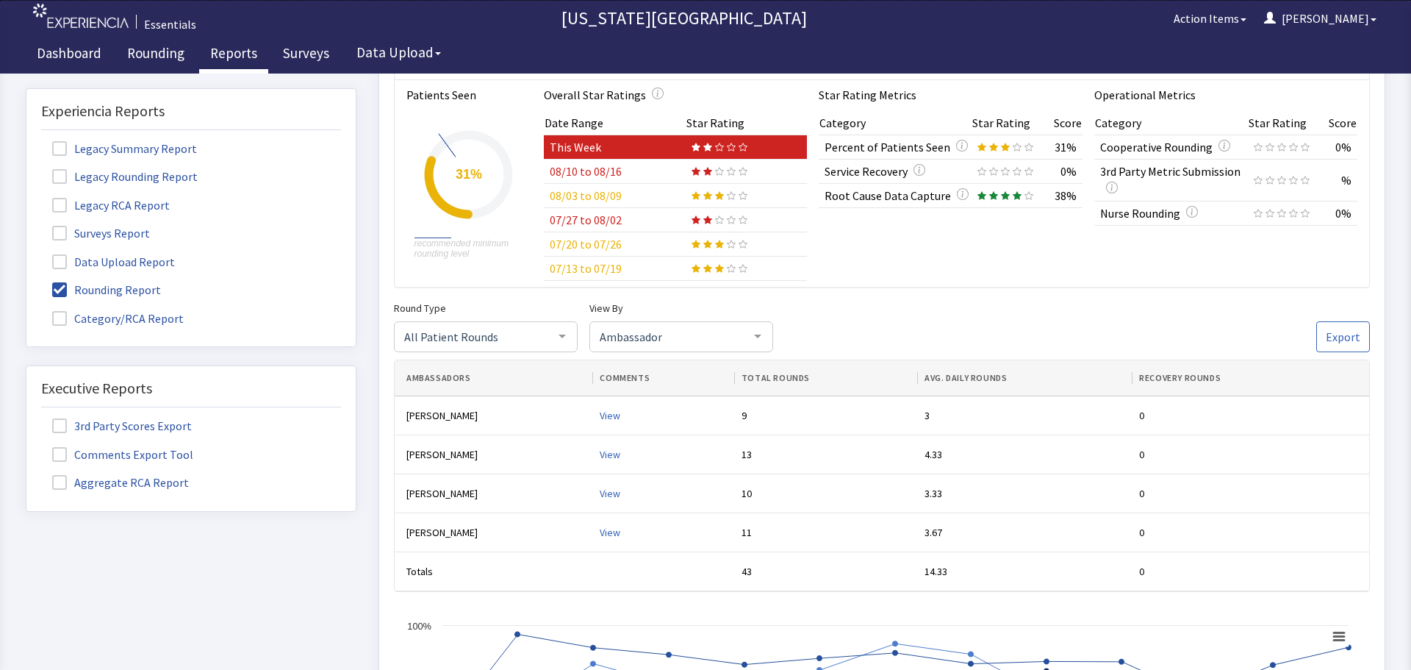
scroll to position [10, 0]
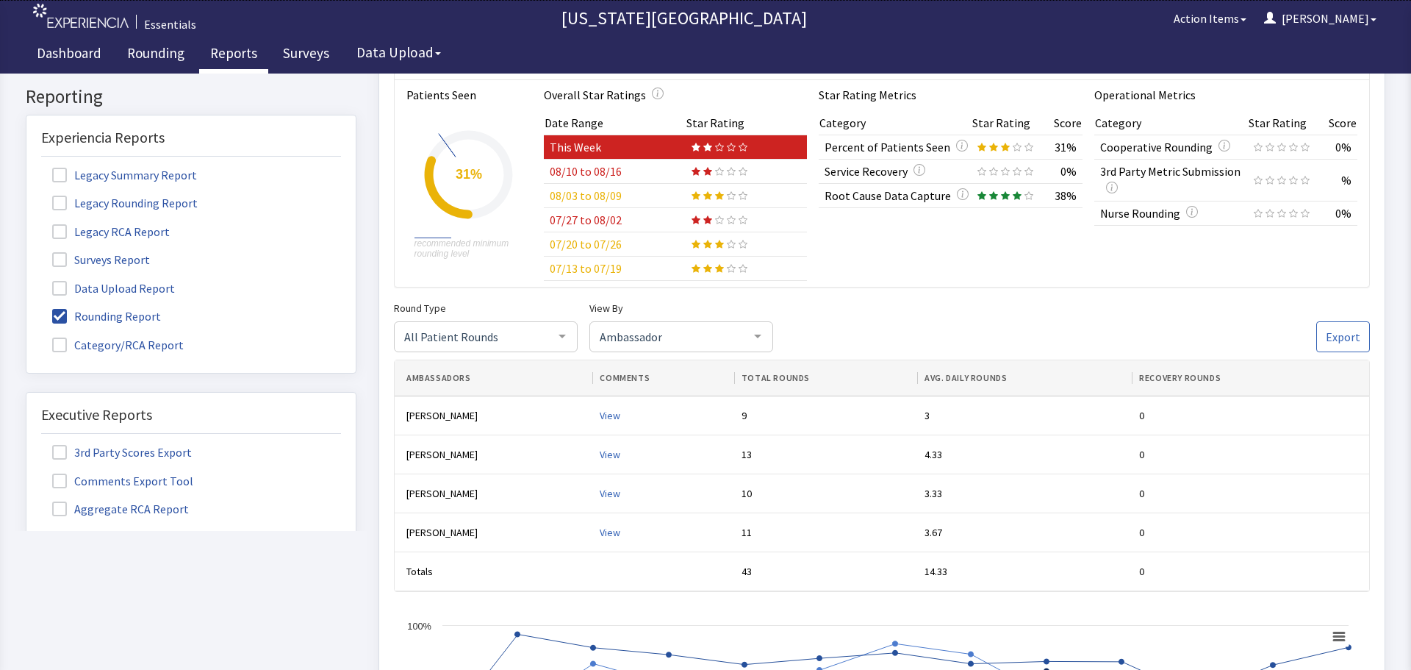
click at [55, 259] on span at bounding box center [59, 259] width 15 height 15
click at [26, 251] on input "Surveys Report" at bounding box center [26, 251] width 0 height 0
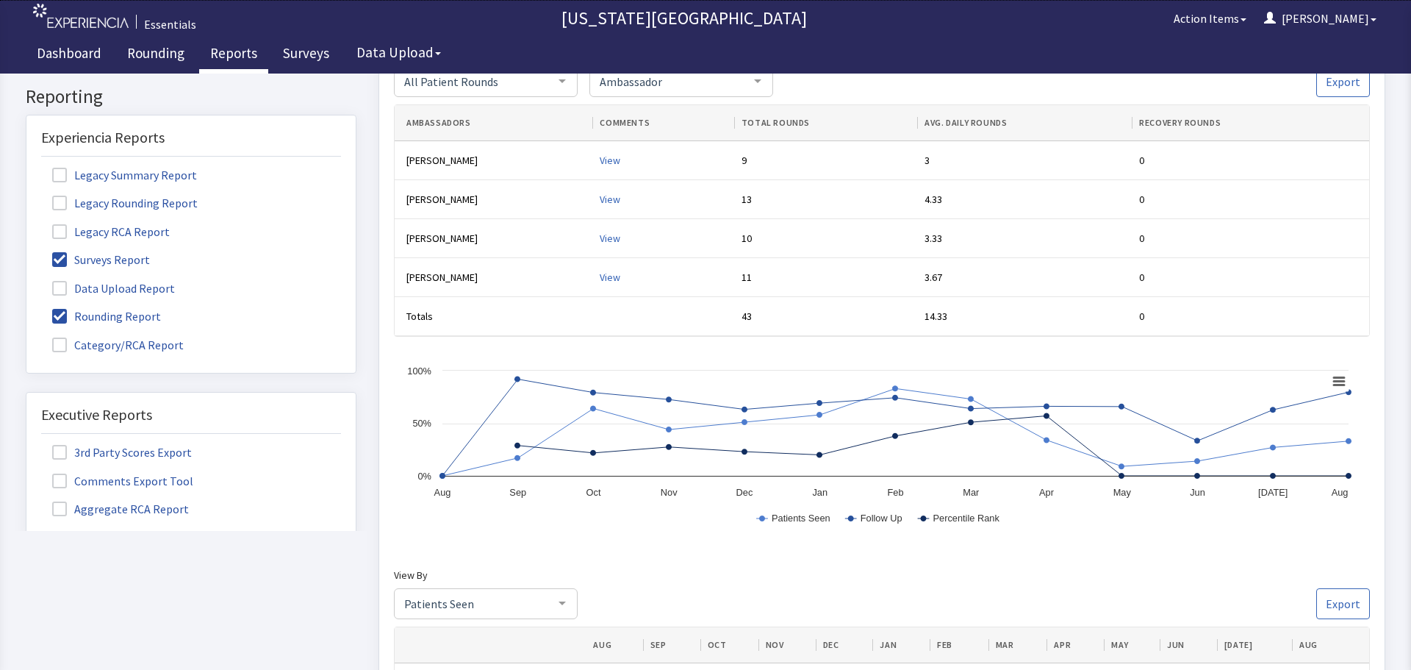
click at [65, 310] on span at bounding box center [59, 316] width 15 height 15
click at [26, 308] on input "Rounding Report" at bounding box center [26, 308] width 0 height 0
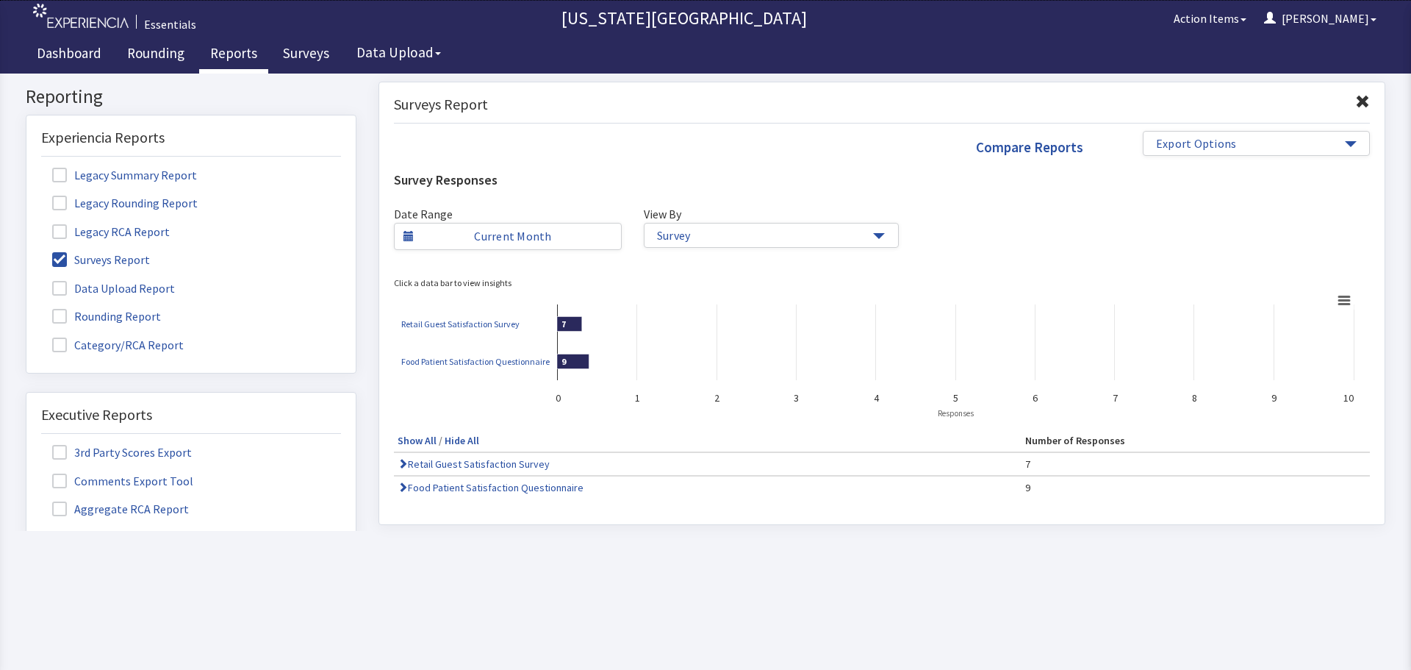
scroll to position [0, 0]
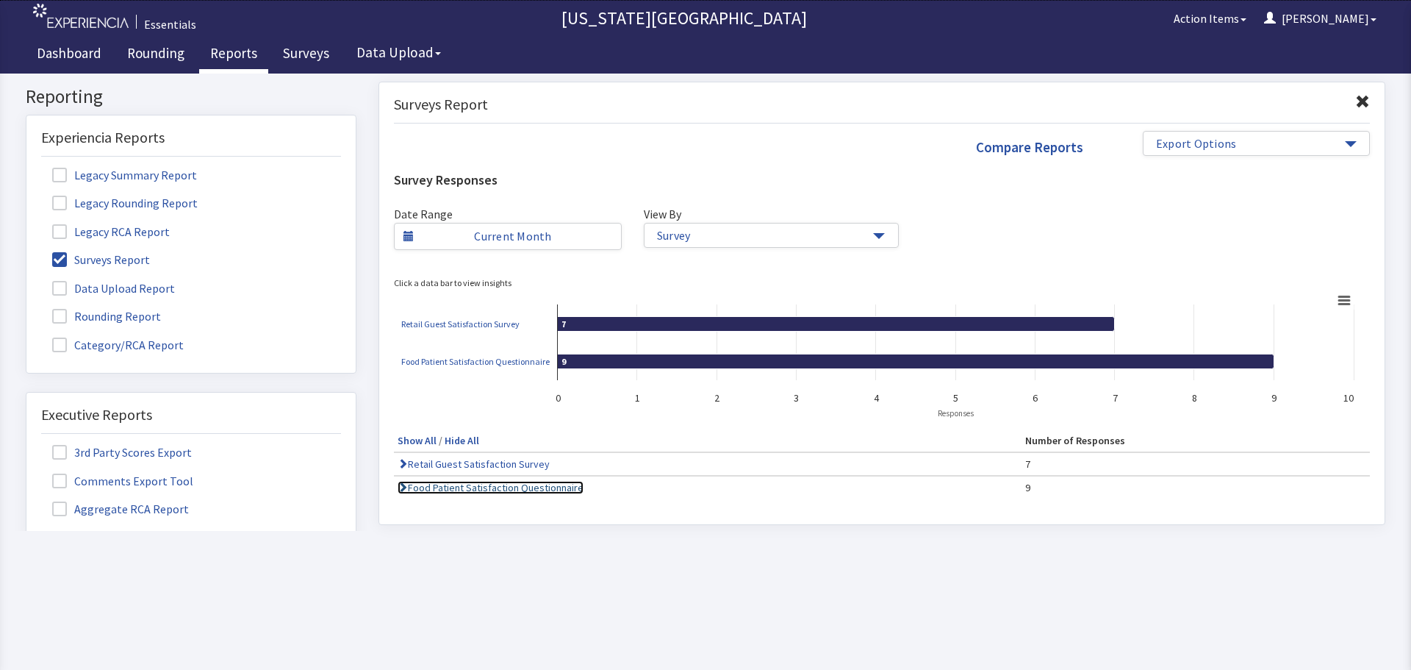
click at [512, 491] on link "Food Patient Satisfaction Questionnaire" at bounding box center [491, 487] width 186 height 13
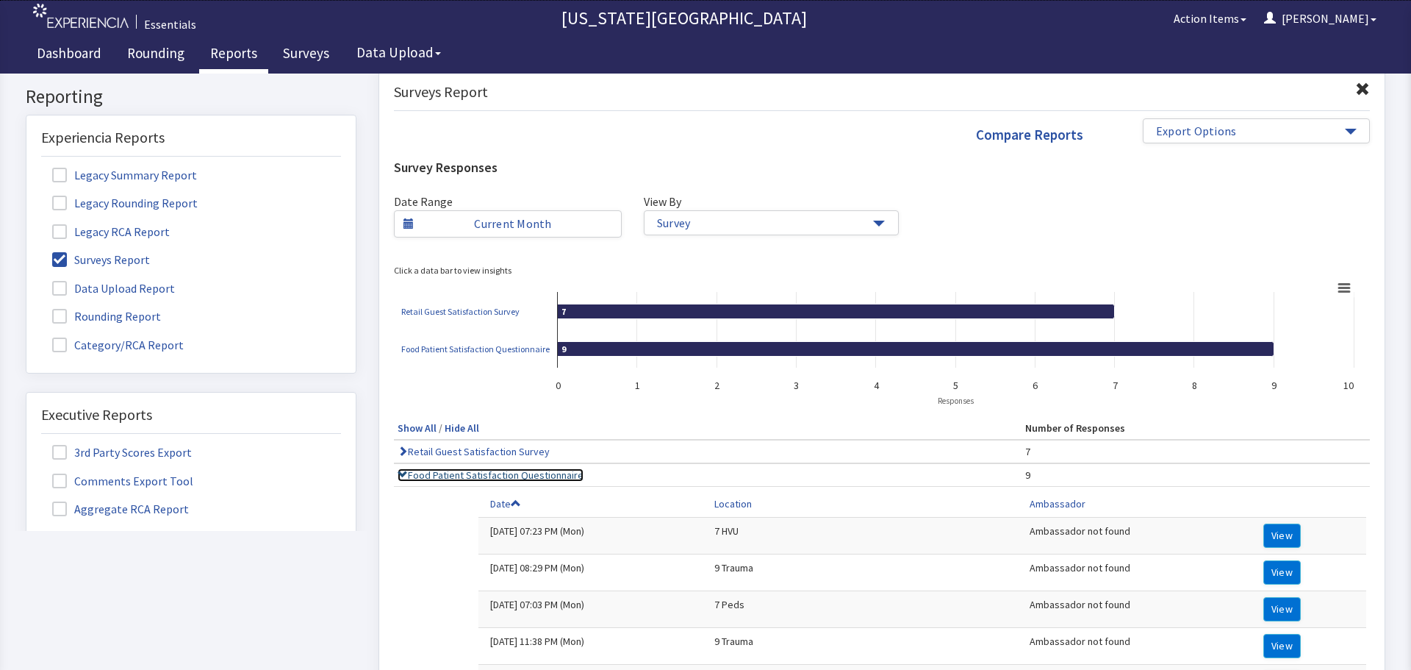
scroll to position [294, 0]
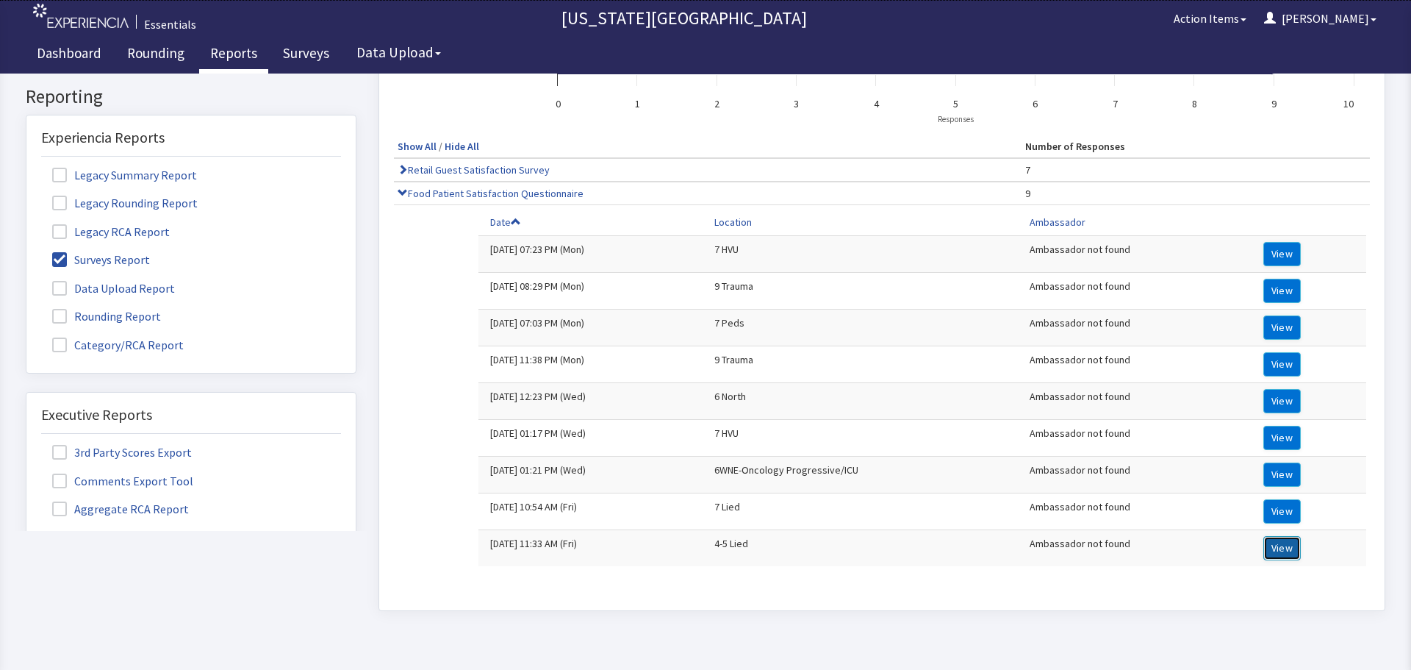
click at [1282, 548] on button "View" at bounding box center [1281, 548] width 37 height 24
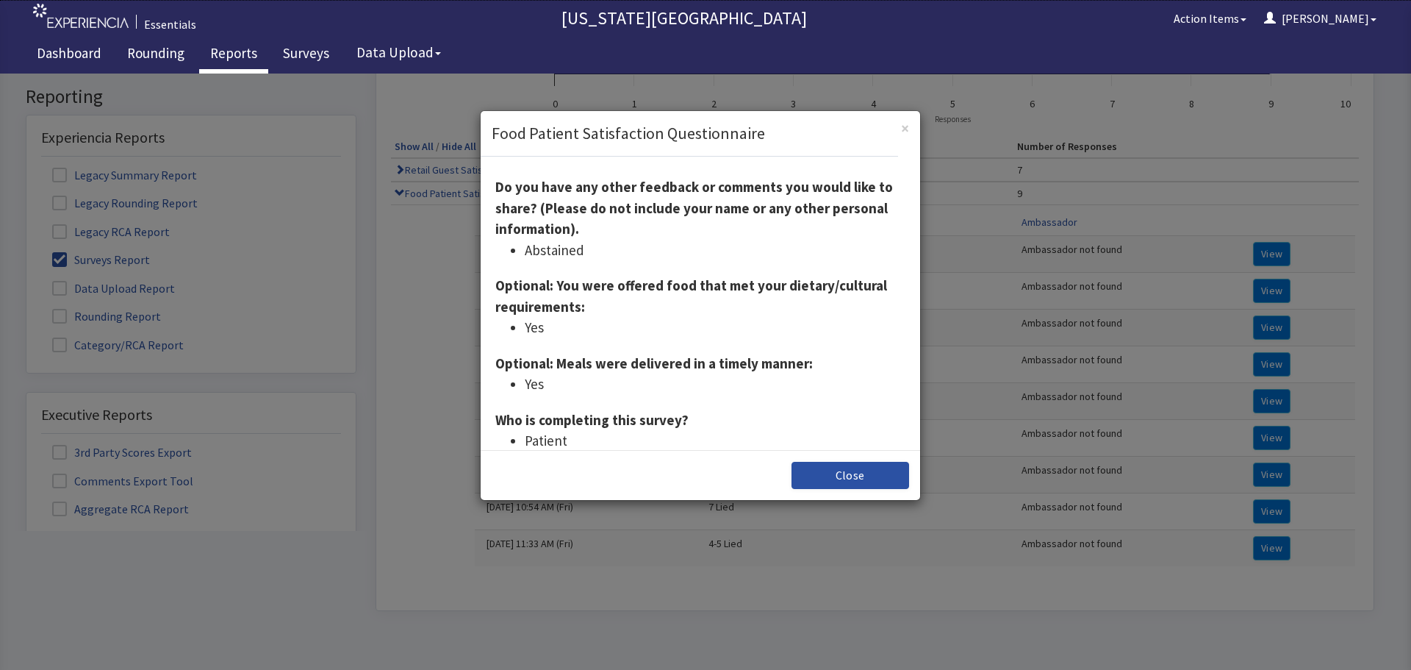
scroll to position [343, 0]
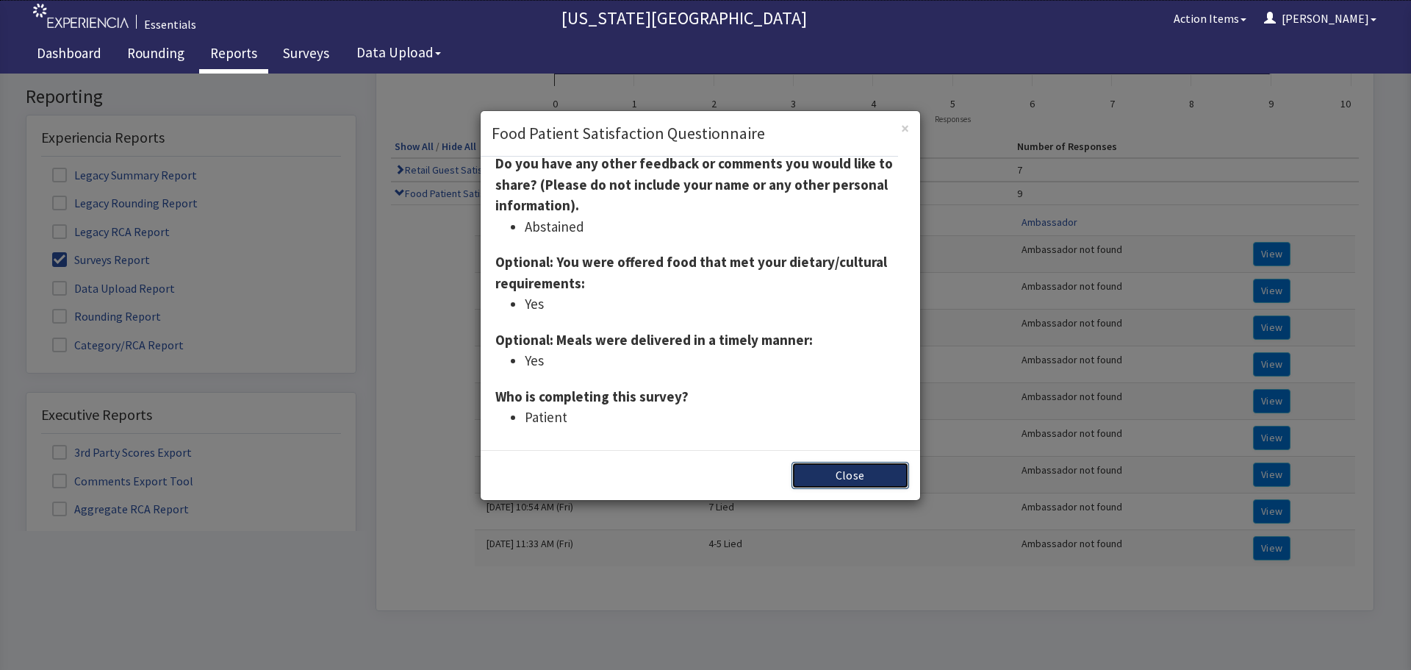
click at [856, 479] on button "Close" at bounding box center [851, 475] width 118 height 27
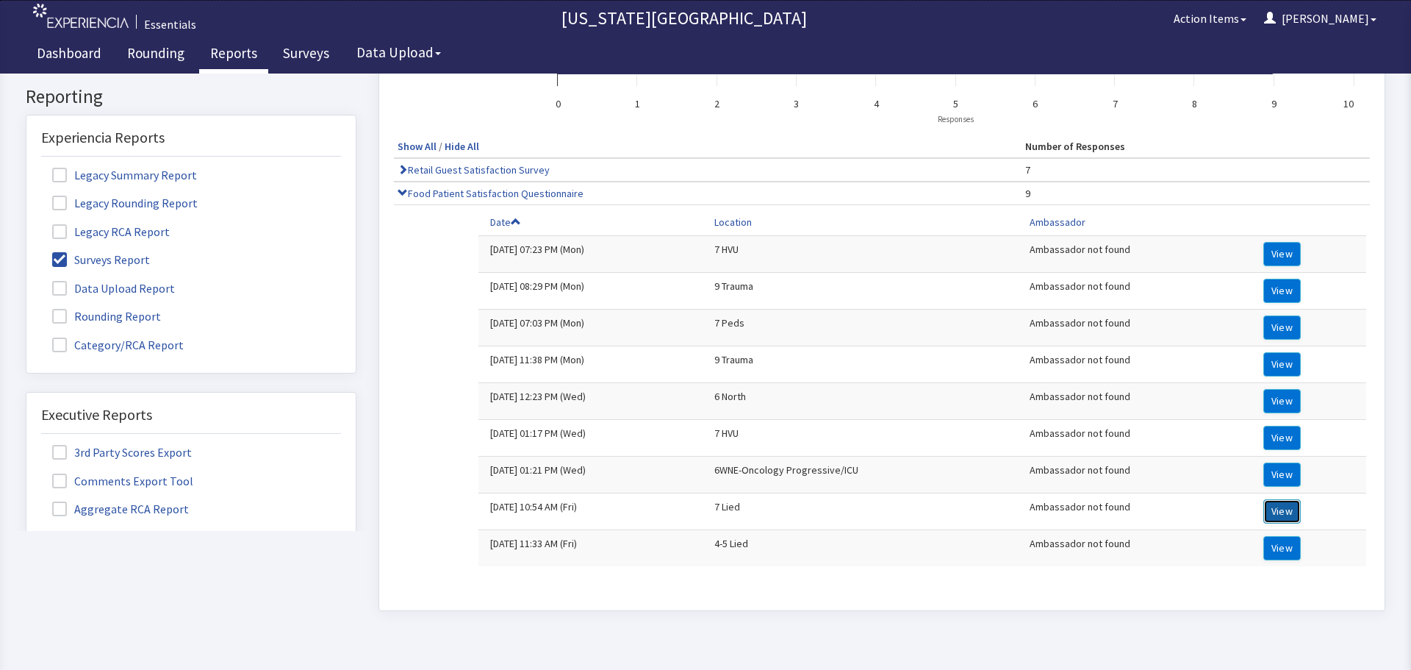
click at [1274, 505] on button "View" at bounding box center [1281, 511] width 37 height 24
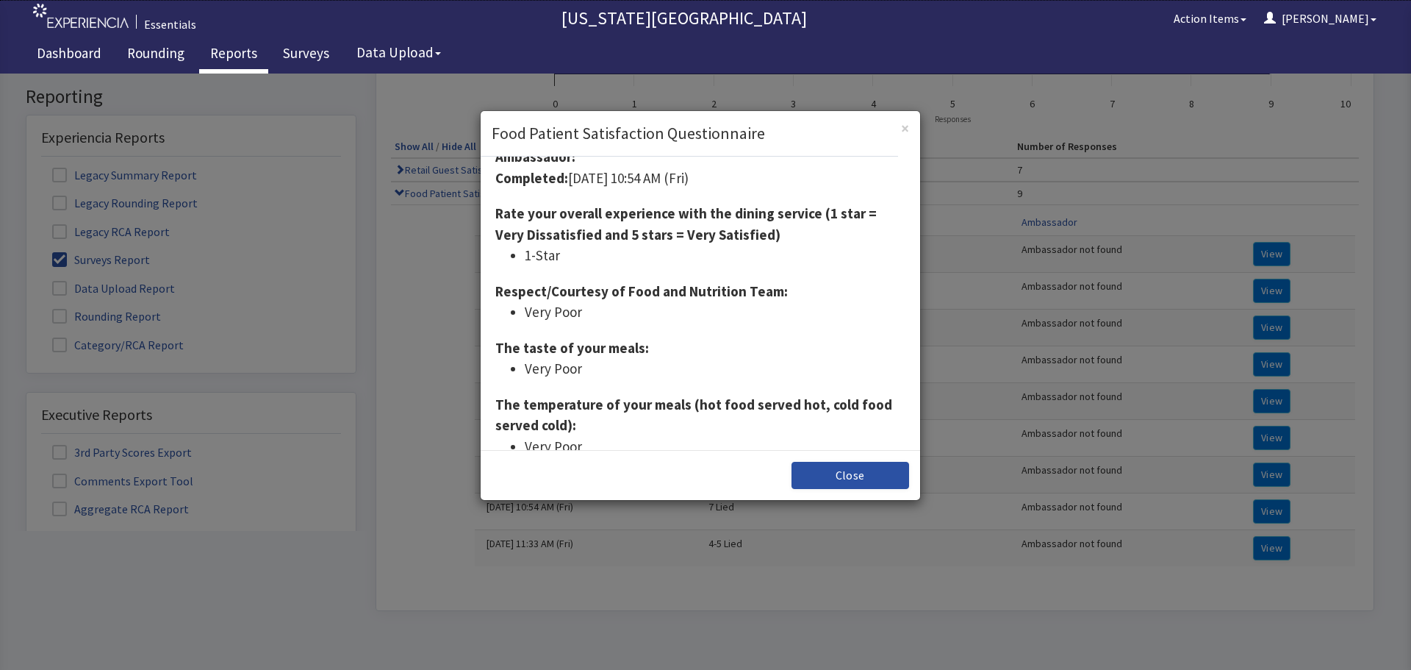
scroll to position [0, 0]
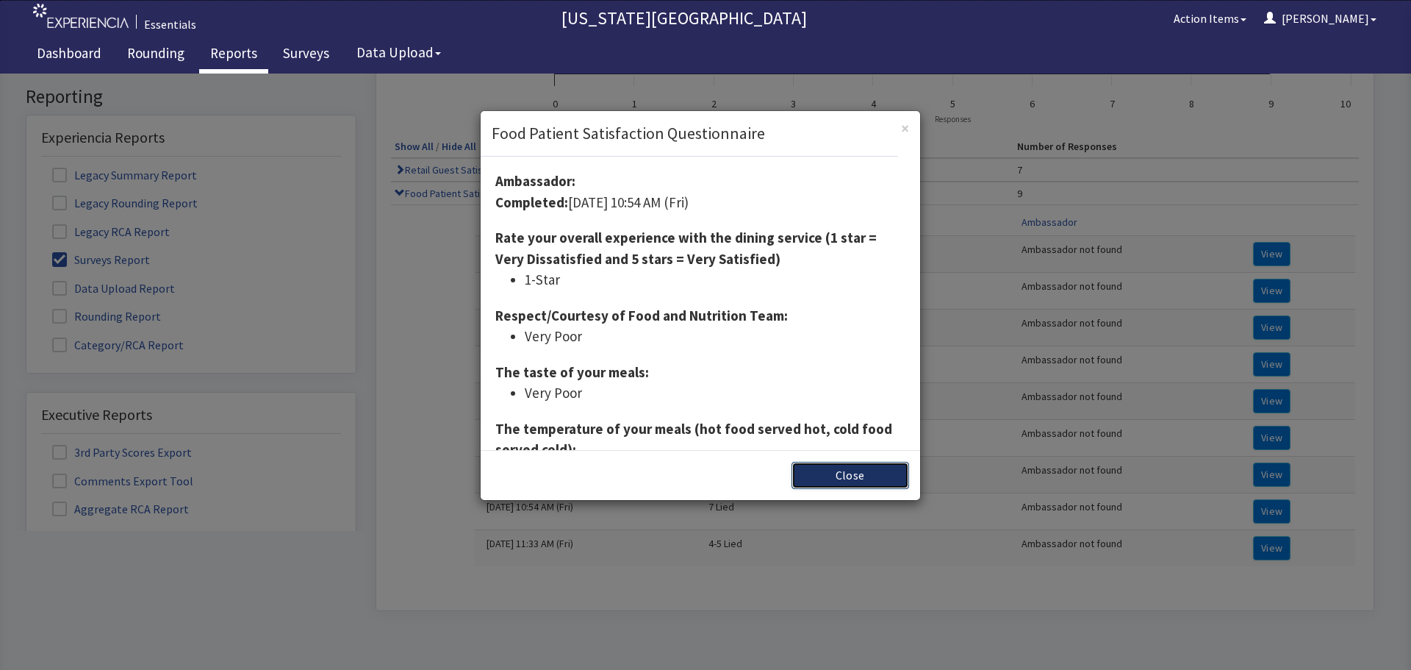
click at [861, 473] on button "Close" at bounding box center [851, 475] width 118 height 27
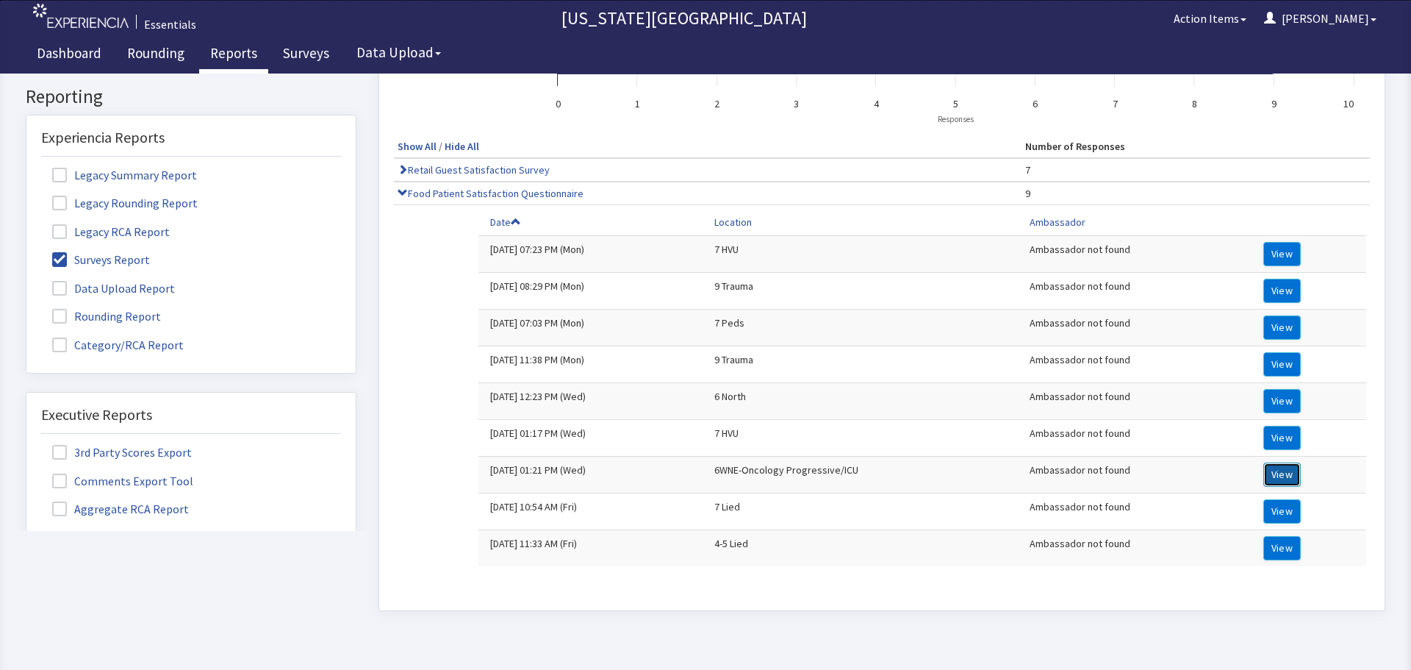
click at [1269, 469] on button "View" at bounding box center [1281, 474] width 37 height 24
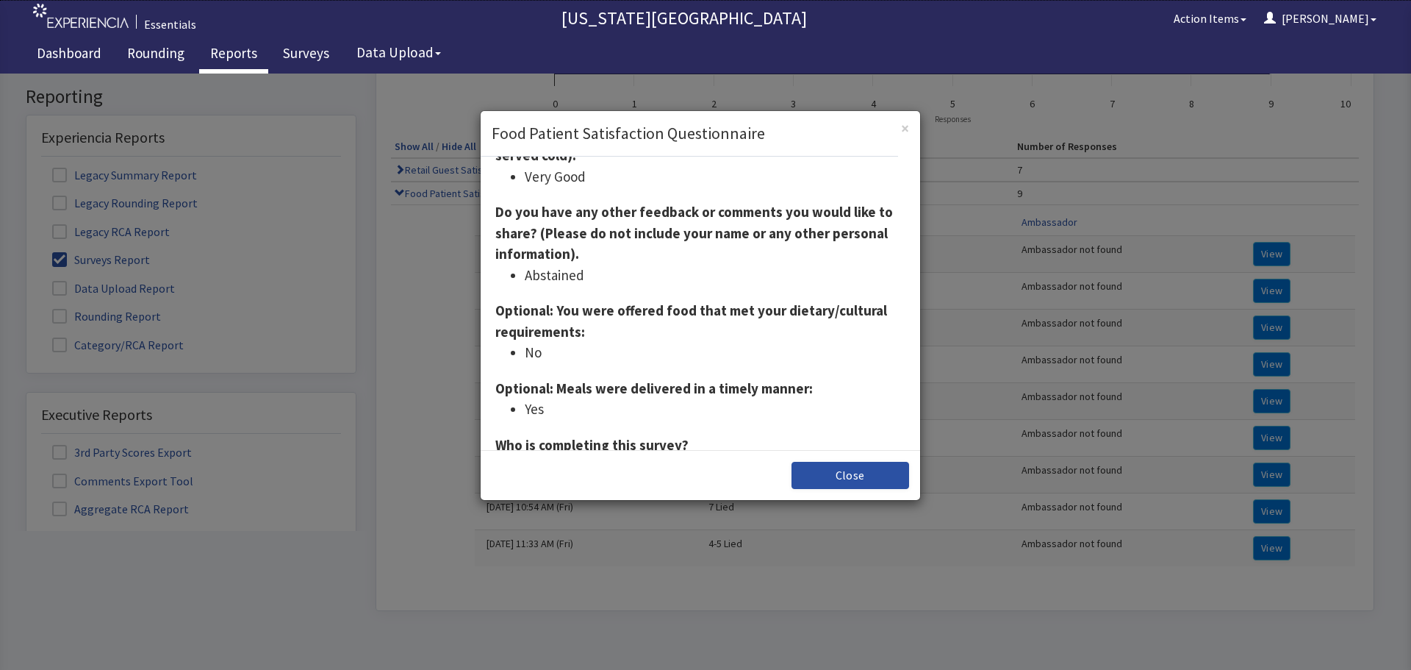
scroll to position [343, 0]
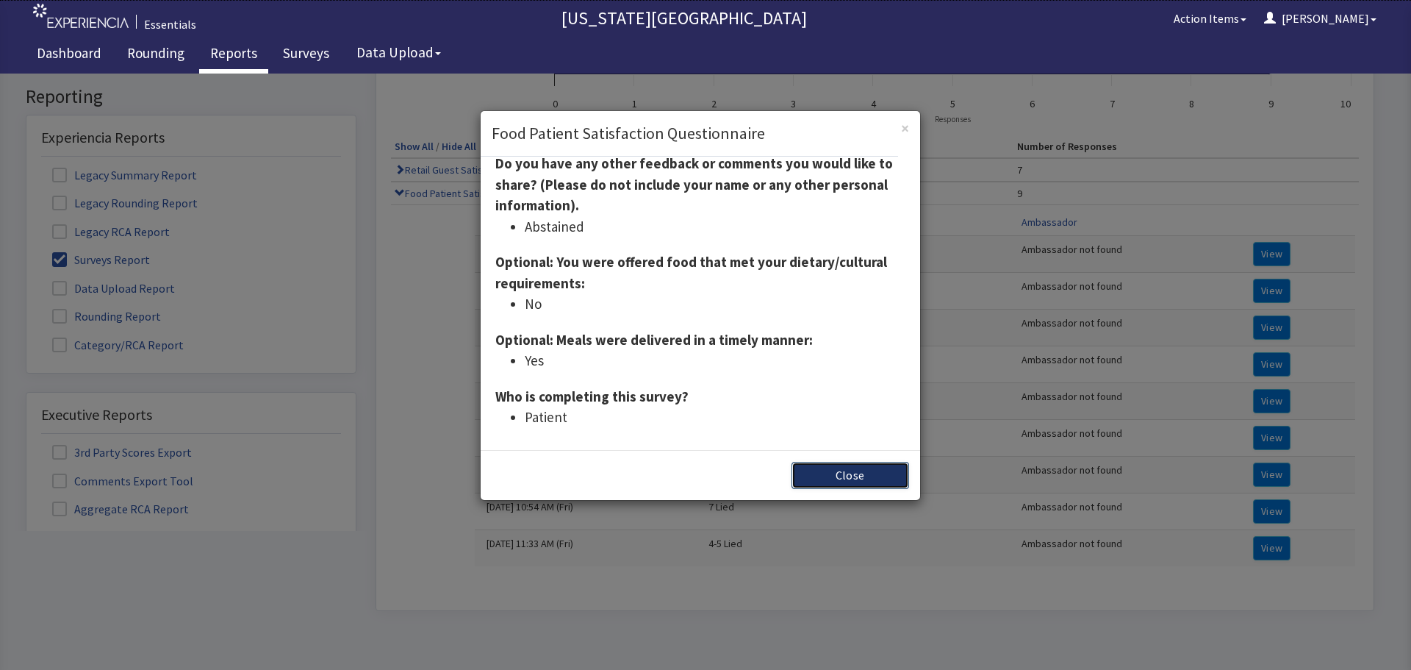
click at [849, 465] on button "Close" at bounding box center [851, 475] width 118 height 27
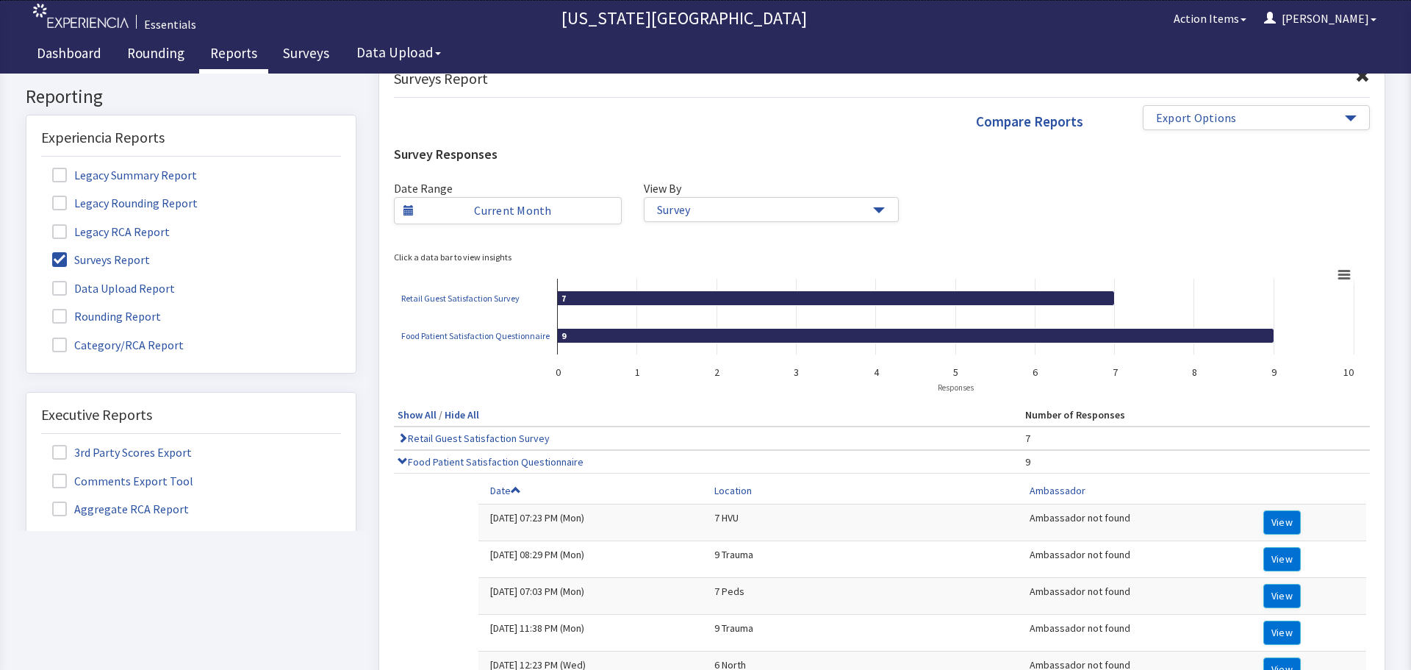
scroll to position [0, 0]
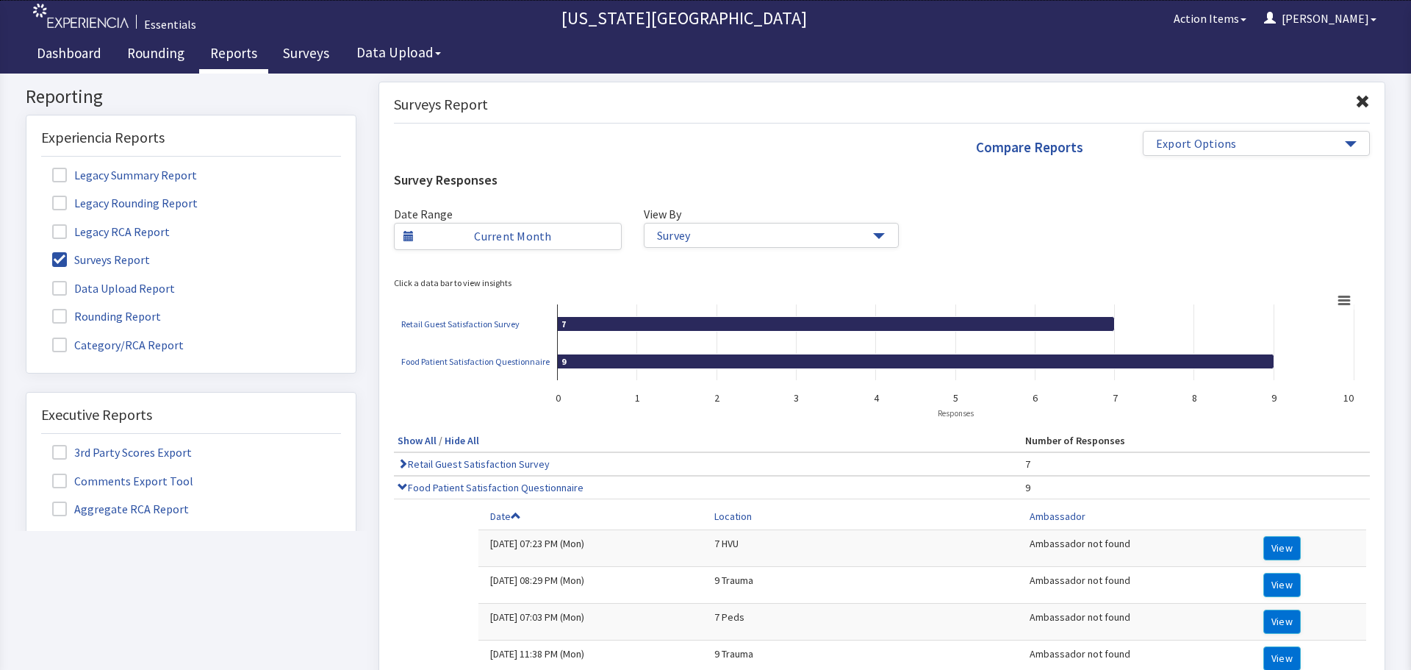
click at [58, 258] on span at bounding box center [59, 259] width 15 height 15
click at [26, 251] on input "Surveys Report" at bounding box center [26, 251] width 0 height 0
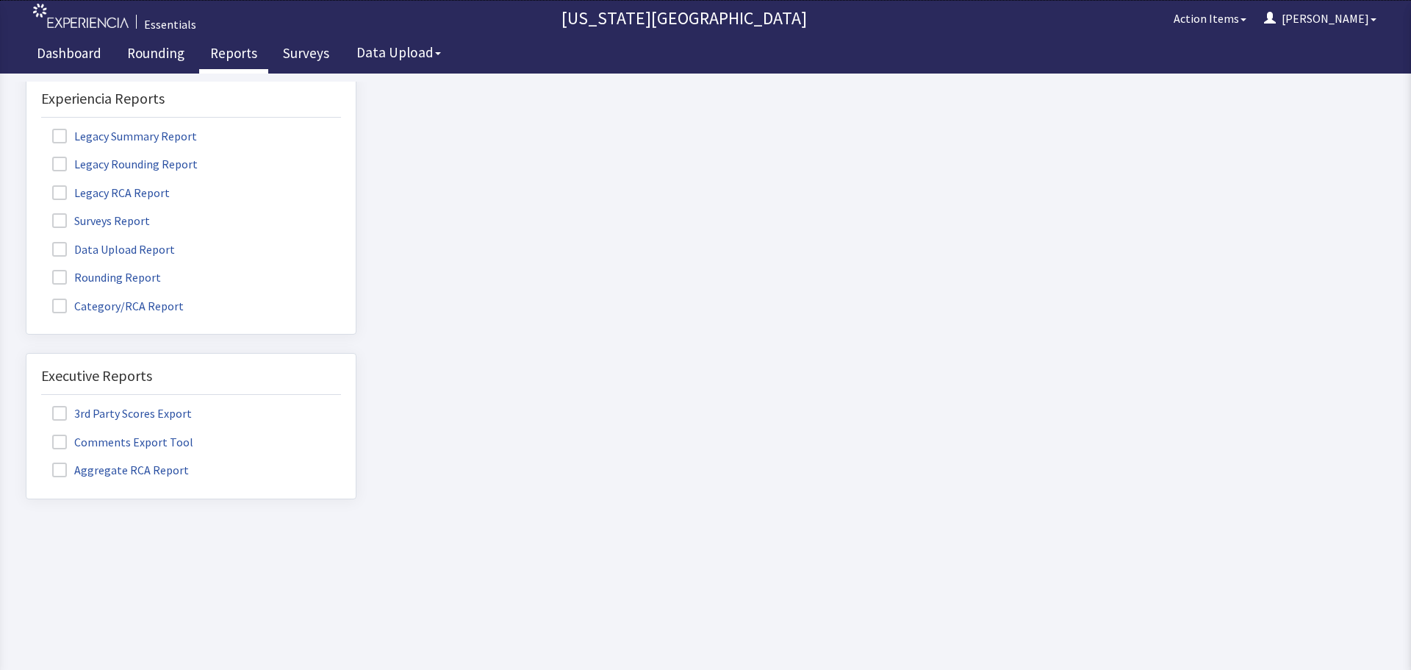
scroll to position [83, 0]
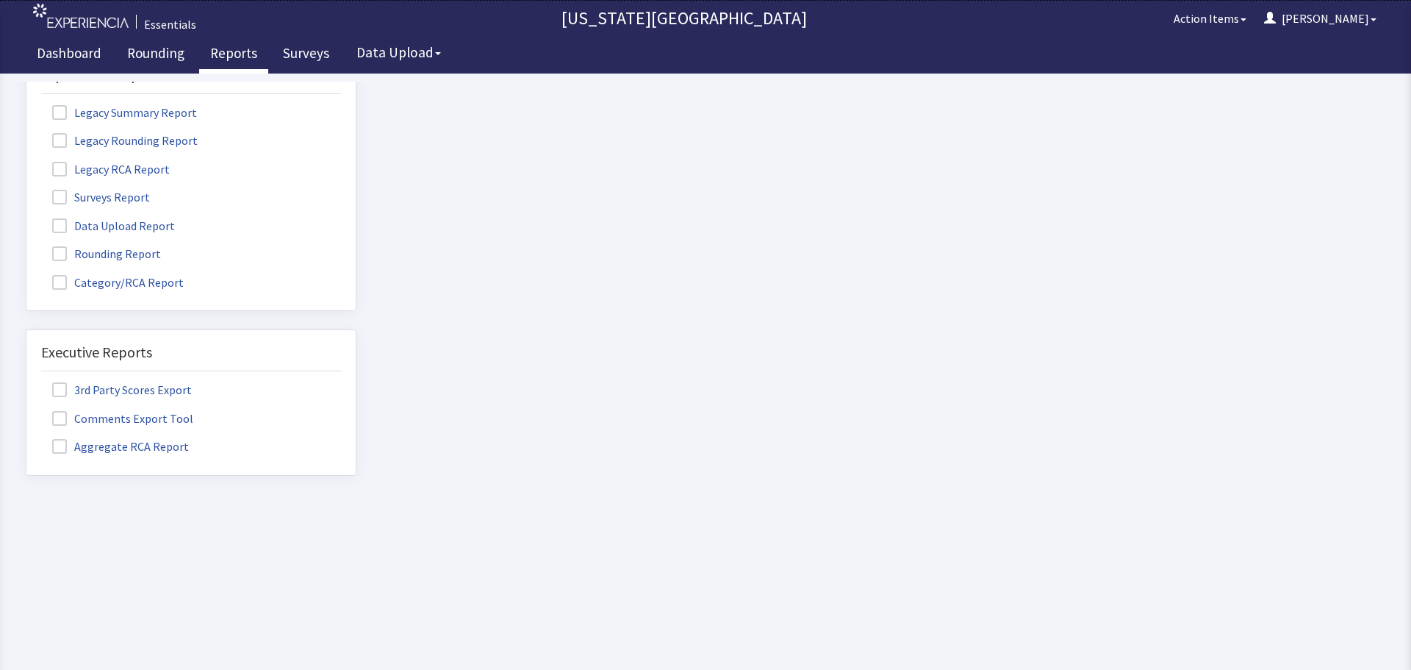
click at [60, 411] on span at bounding box center [59, 418] width 15 height 15
click at [26, 410] on input "Comments Export Tool" at bounding box center [26, 410] width 0 height 0
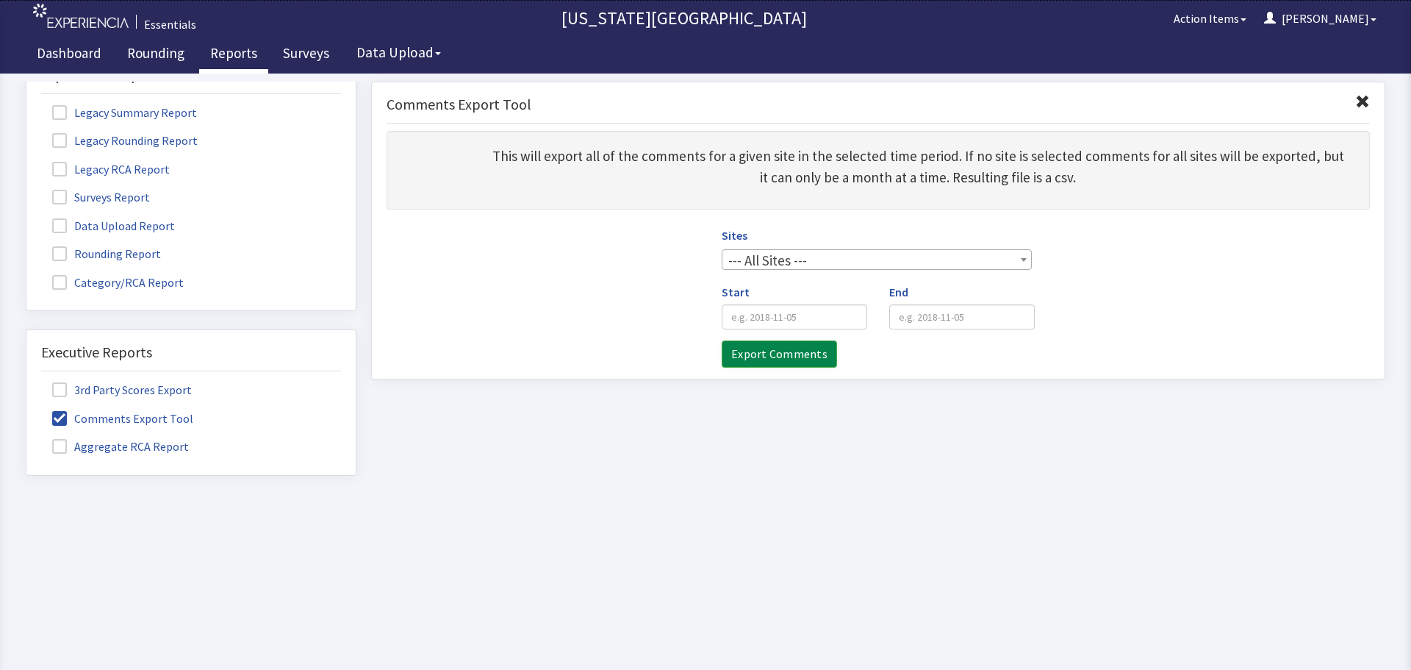
click at [862, 264] on span "--- All Sites ---" at bounding box center [876, 260] width 309 height 21
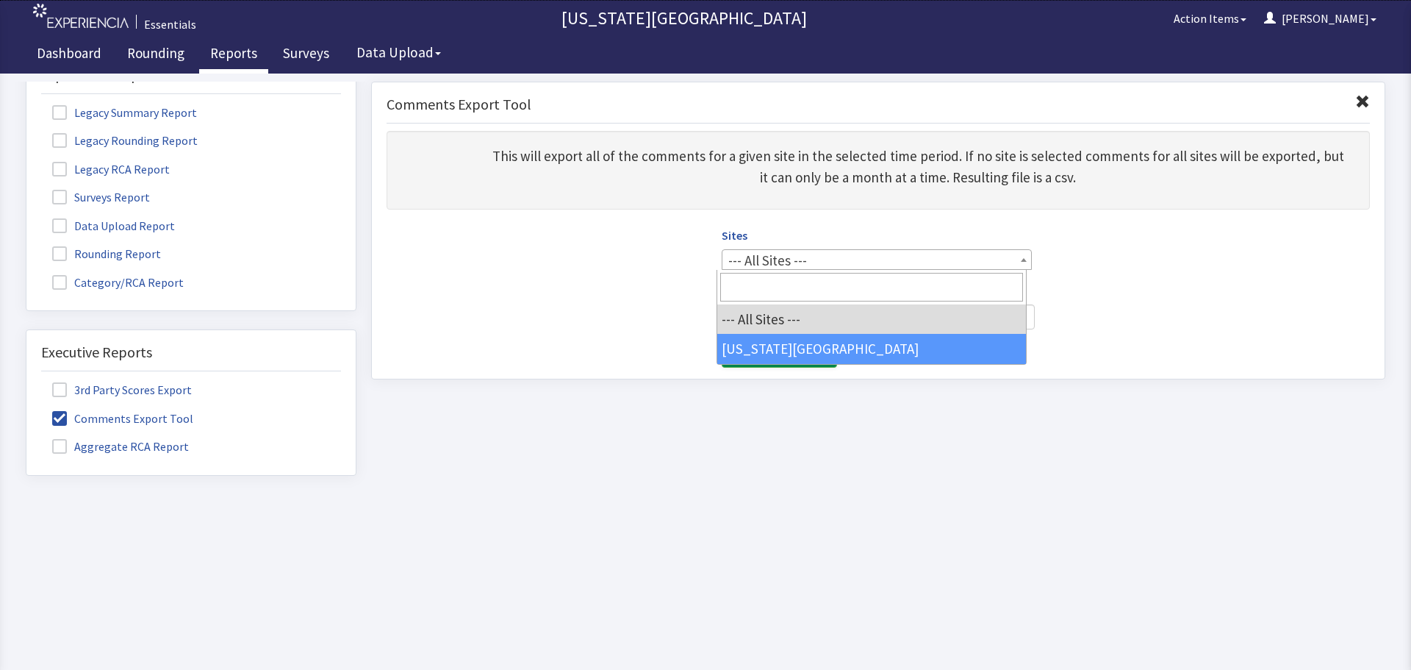
select select "160"
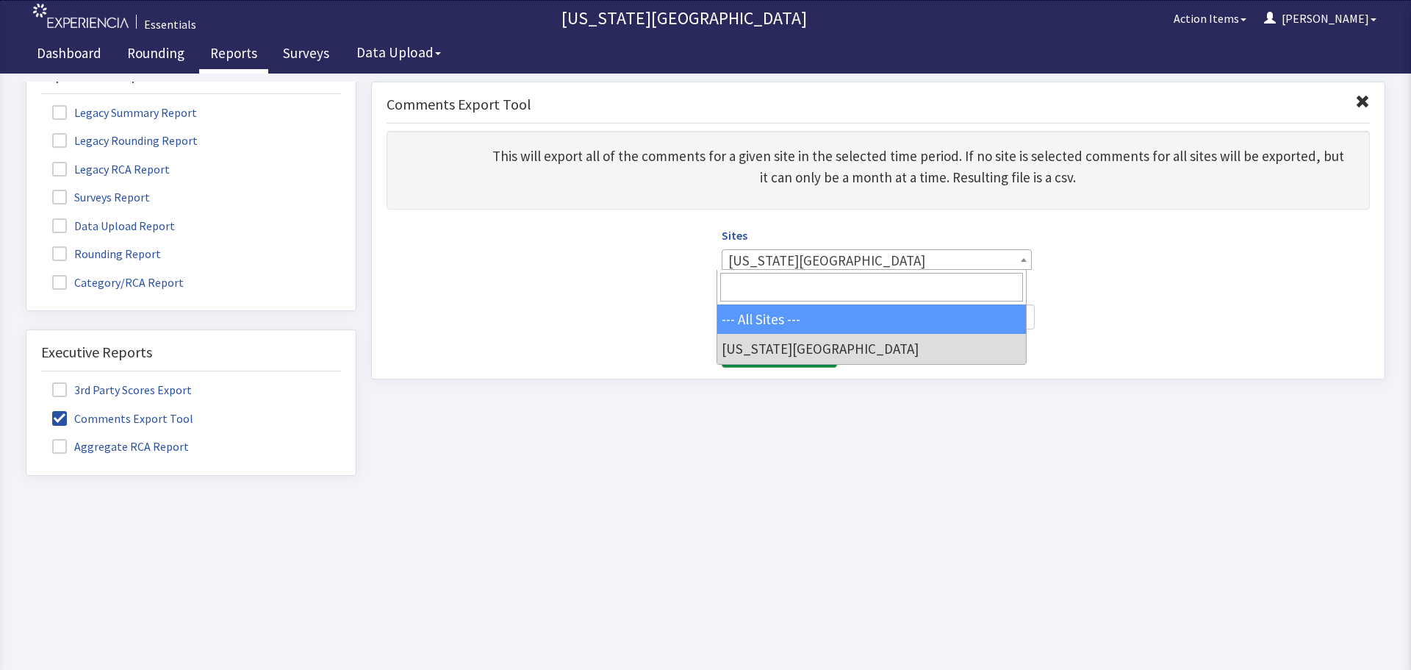
click at [669, 320] on div "Sites --- All Sites --- [US_STATE][GEOGRAPHIC_DATA] [US_STATE][GEOGRAPHIC_DATA]…" at bounding box center [878, 295] width 1005 height 143
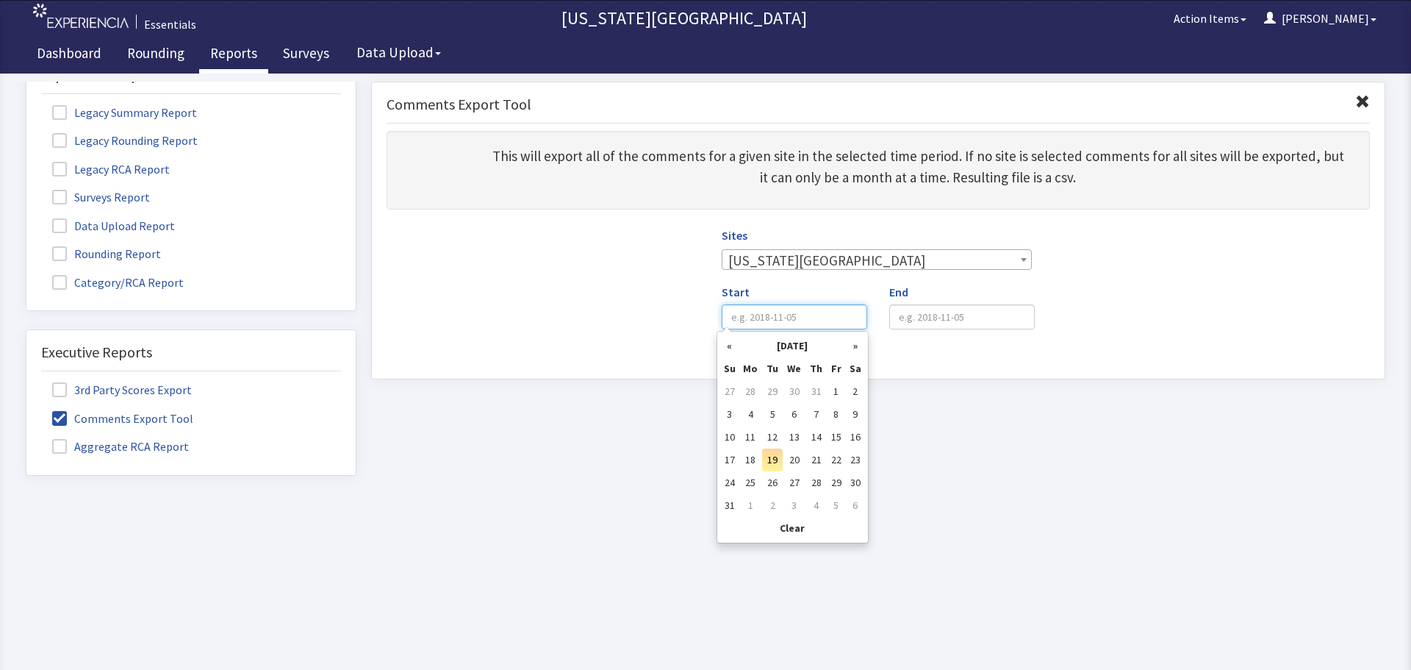
click at [808, 316] on input "Start" at bounding box center [795, 316] width 146 height 25
click at [842, 390] on td "1" at bounding box center [836, 391] width 19 height 23
type input "[DATE]"
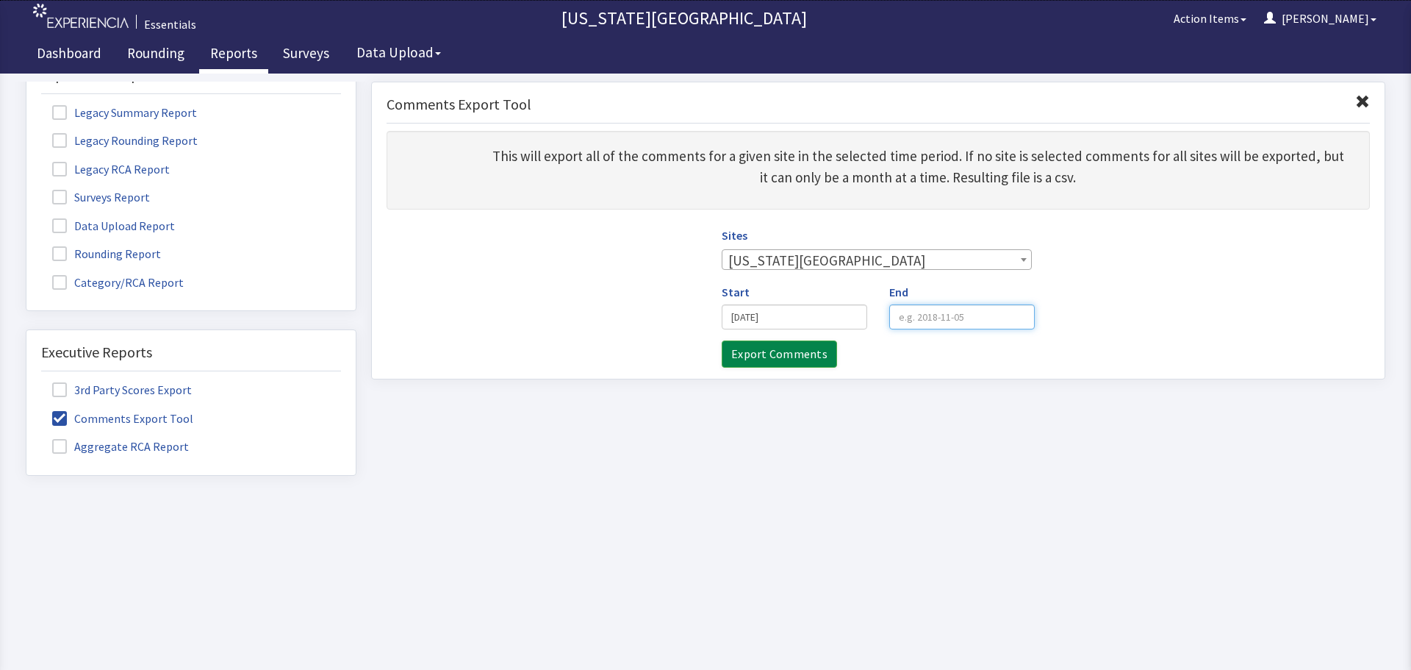
click at [926, 319] on input "End" at bounding box center [962, 316] width 146 height 25
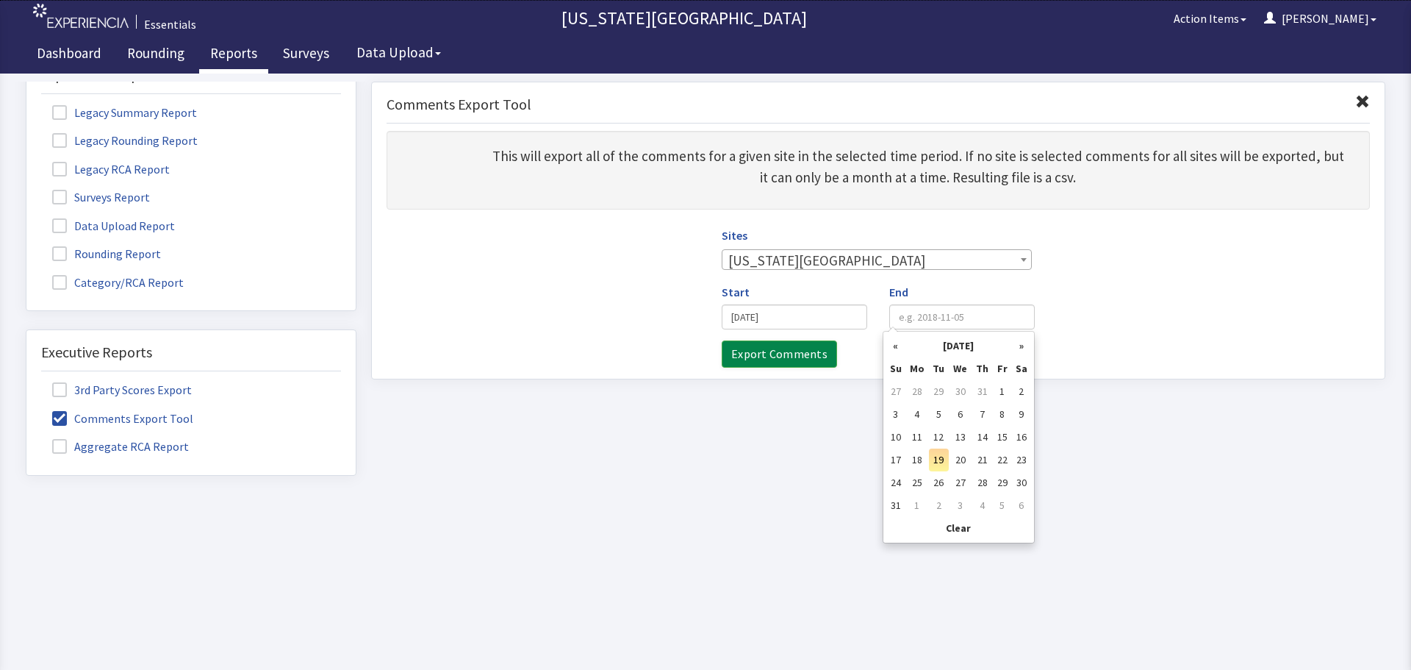
click at [933, 459] on td "19" at bounding box center [939, 459] width 21 height 23
type input "[DATE]"
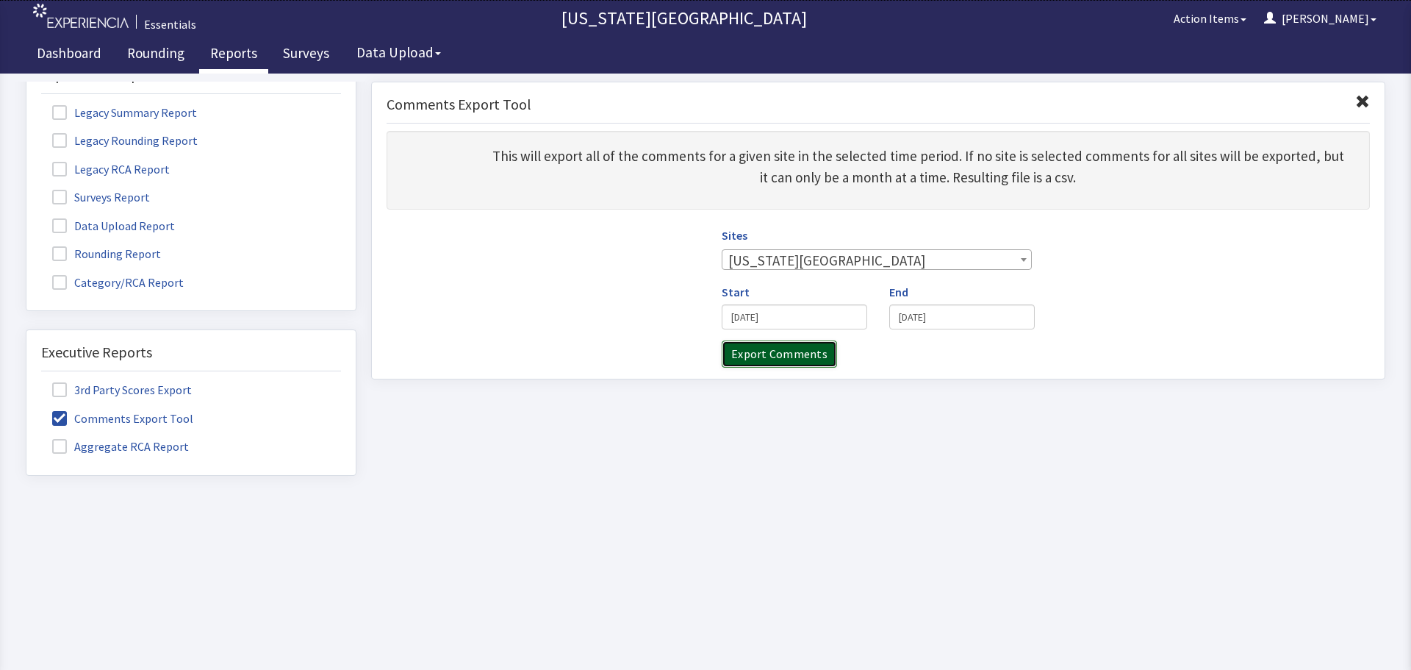
click at [786, 360] on input "Export Comments" at bounding box center [779, 353] width 115 height 27
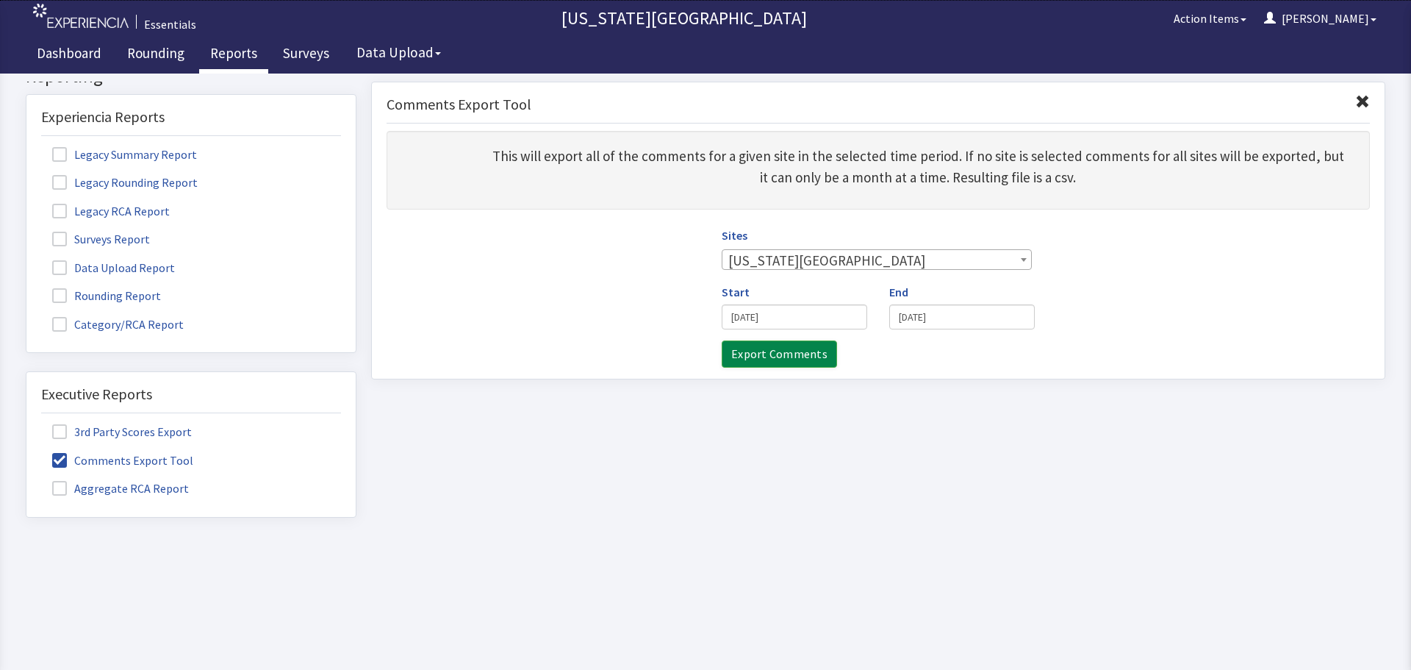
scroll to position [0, 0]
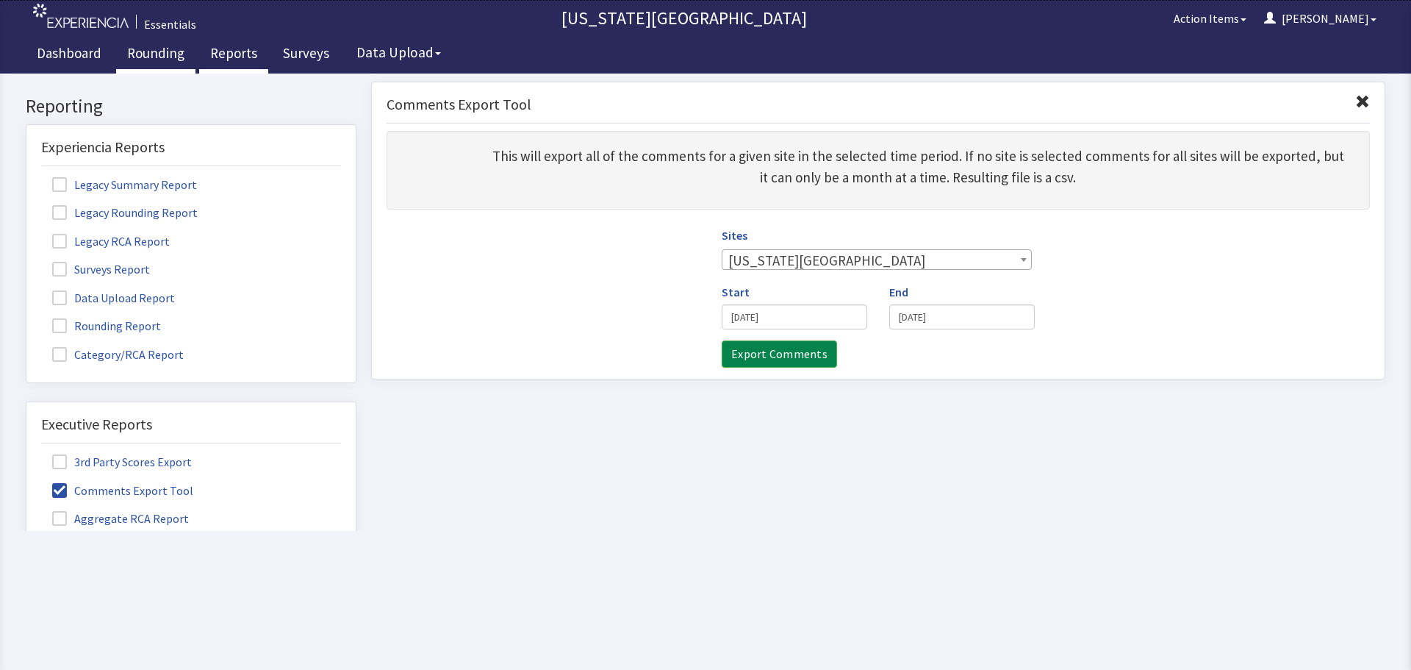
click at [168, 72] on link "Rounding" at bounding box center [155, 55] width 79 height 37
